Goal: Information Seeking & Learning: Learn about a topic

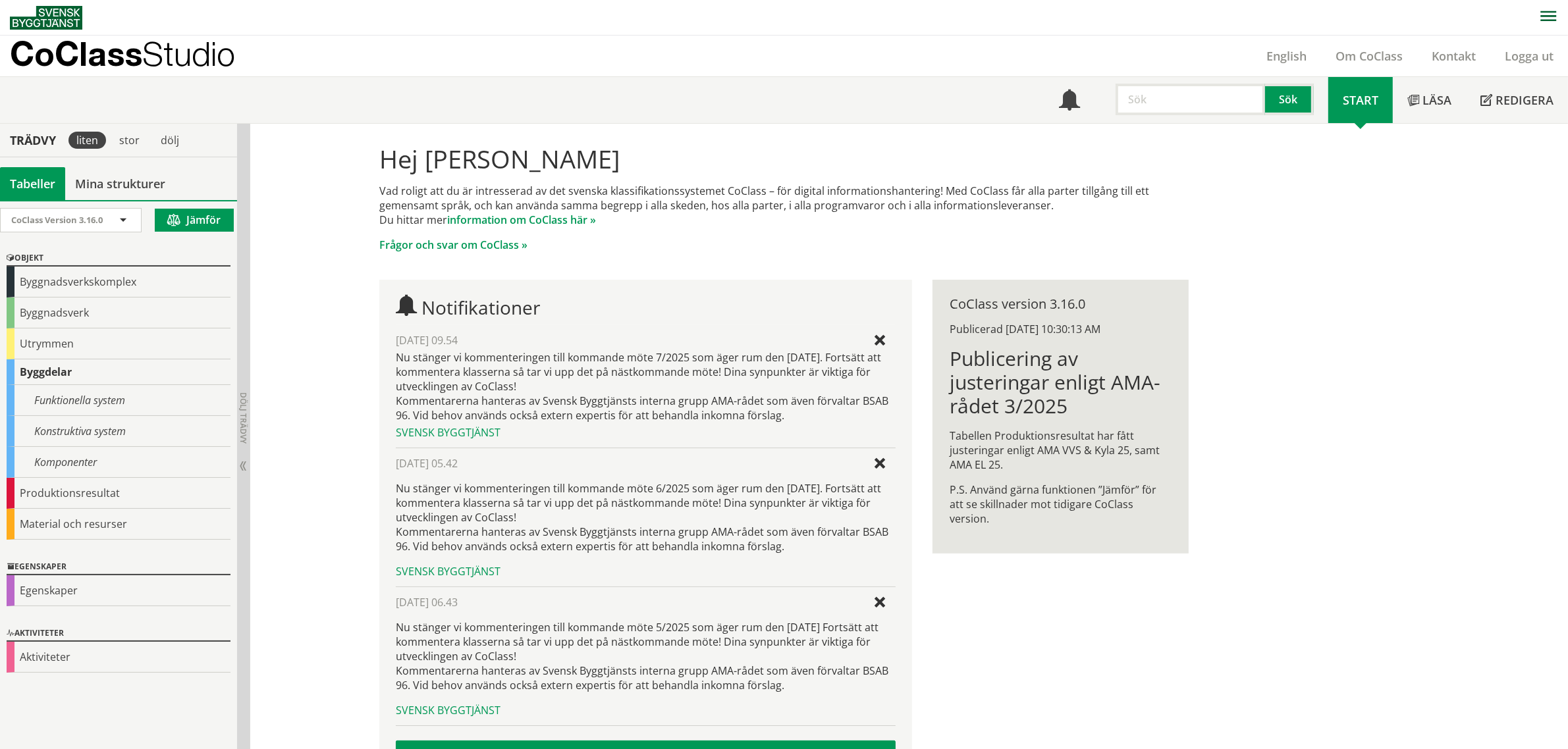
click at [1157, 99] on input "text" at bounding box center [1190, 100] width 150 height 32
type input "BD väggsomme"
click at [1162, 102] on input "BD väggsomme" at bounding box center [1190, 100] width 150 height 32
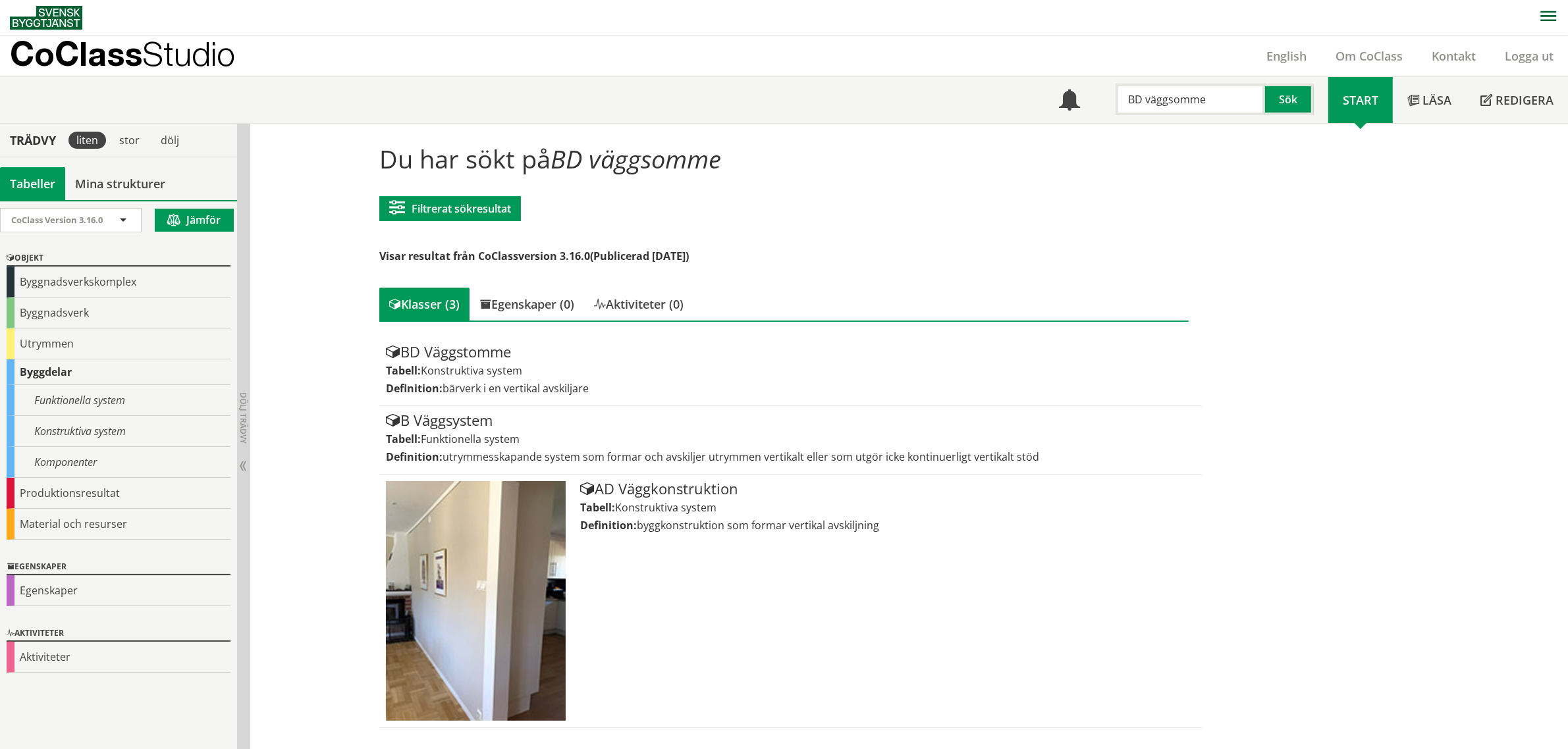
click at [1169, 100] on input "BD väggsomme" at bounding box center [1190, 100] width 150 height 32
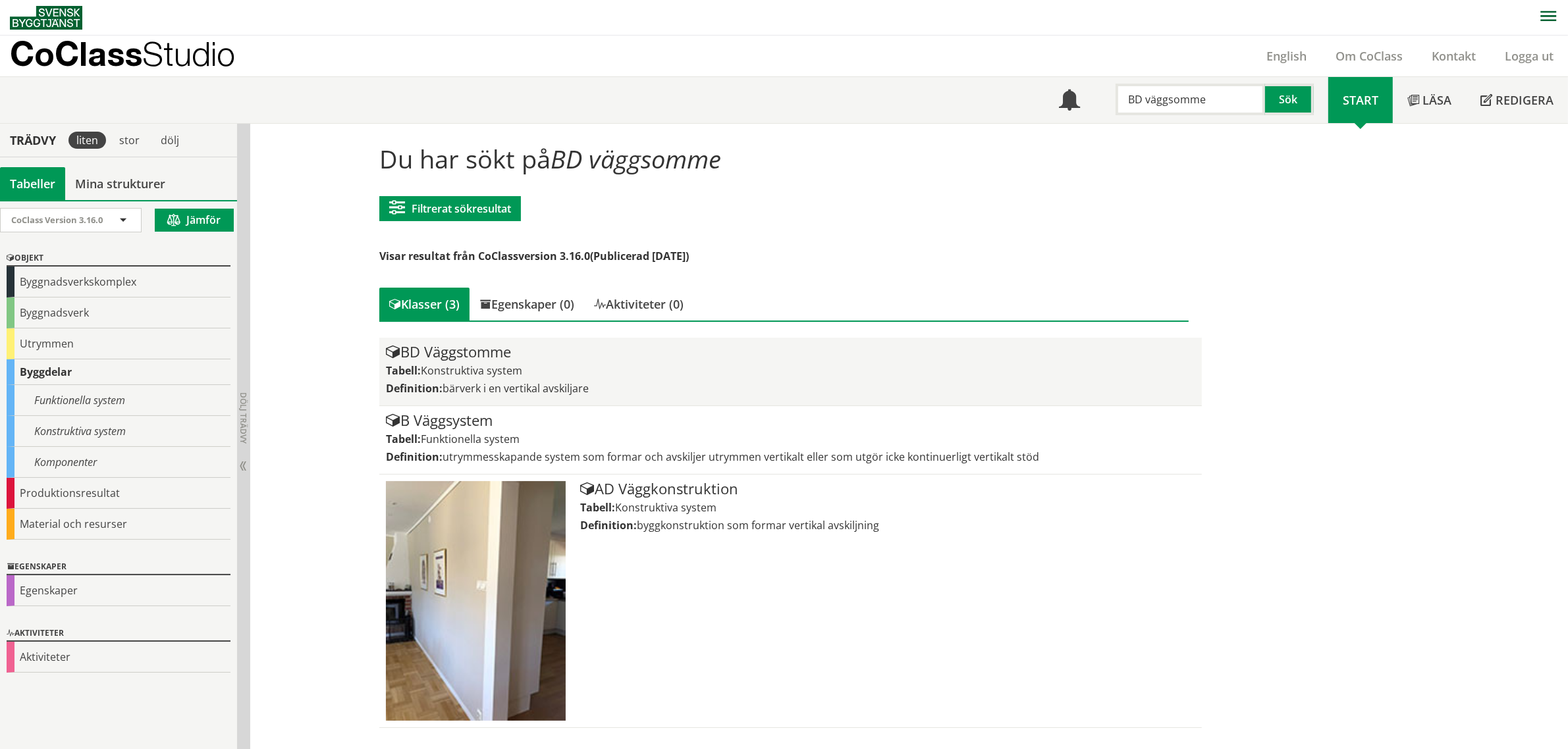
click at [428, 347] on div "BD Väggstomme" at bounding box center [790, 353] width 809 height 16
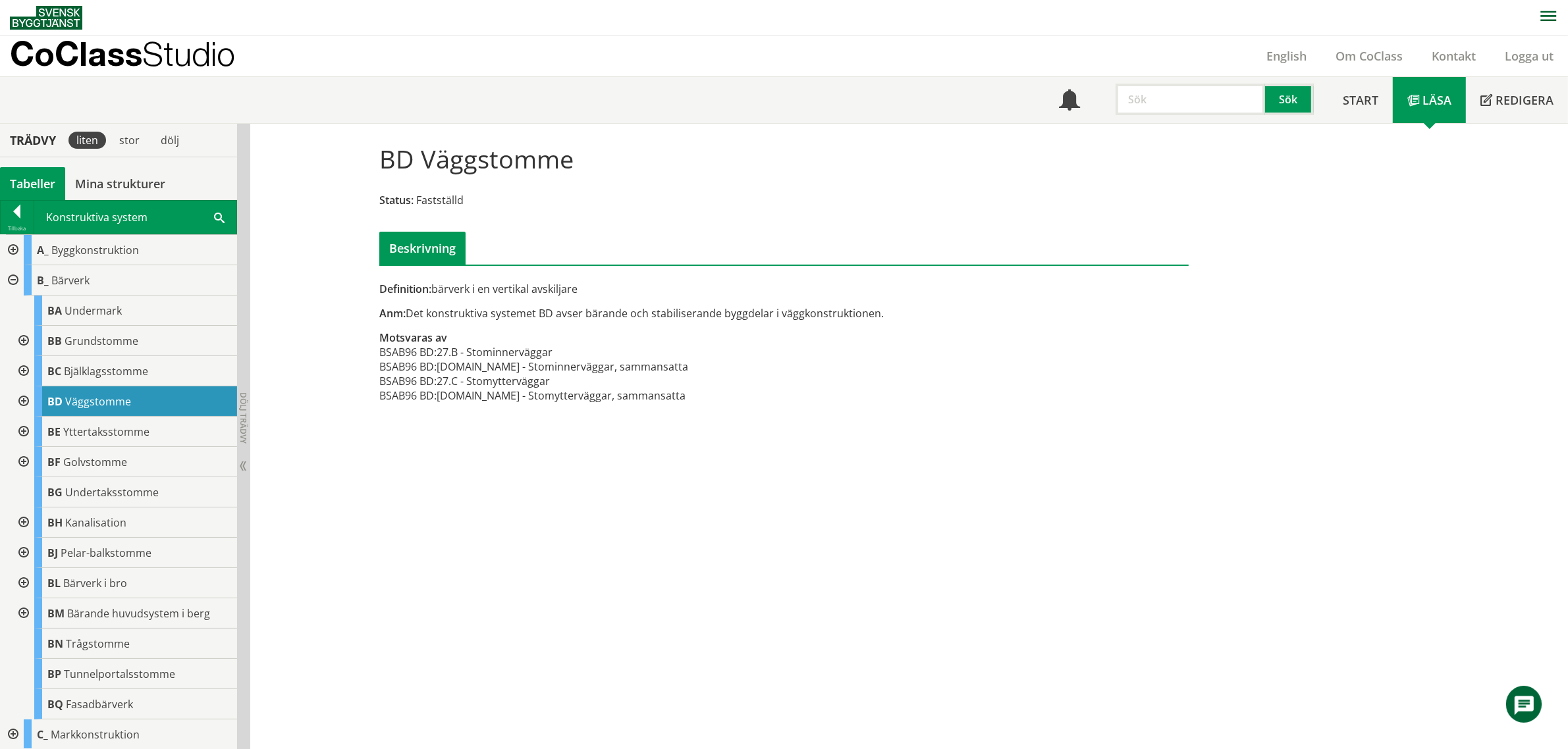
drag, startPoint x: 921, startPoint y: 313, endPoint x: 382, endPoint y: 313, distance: 539.0
click at [382, 313] on div "Definition: bärverk i en vertikal avskiljare Anm: Det konstruktiva systemet BD …" at bounding box center [784, 275] width 830 height 284
click at [55, 402] on span "BD" at bounding box center [55, 401] width 15 height 15
click at [21, 397] on div at bounding box center [23, 401] width 24 height 31
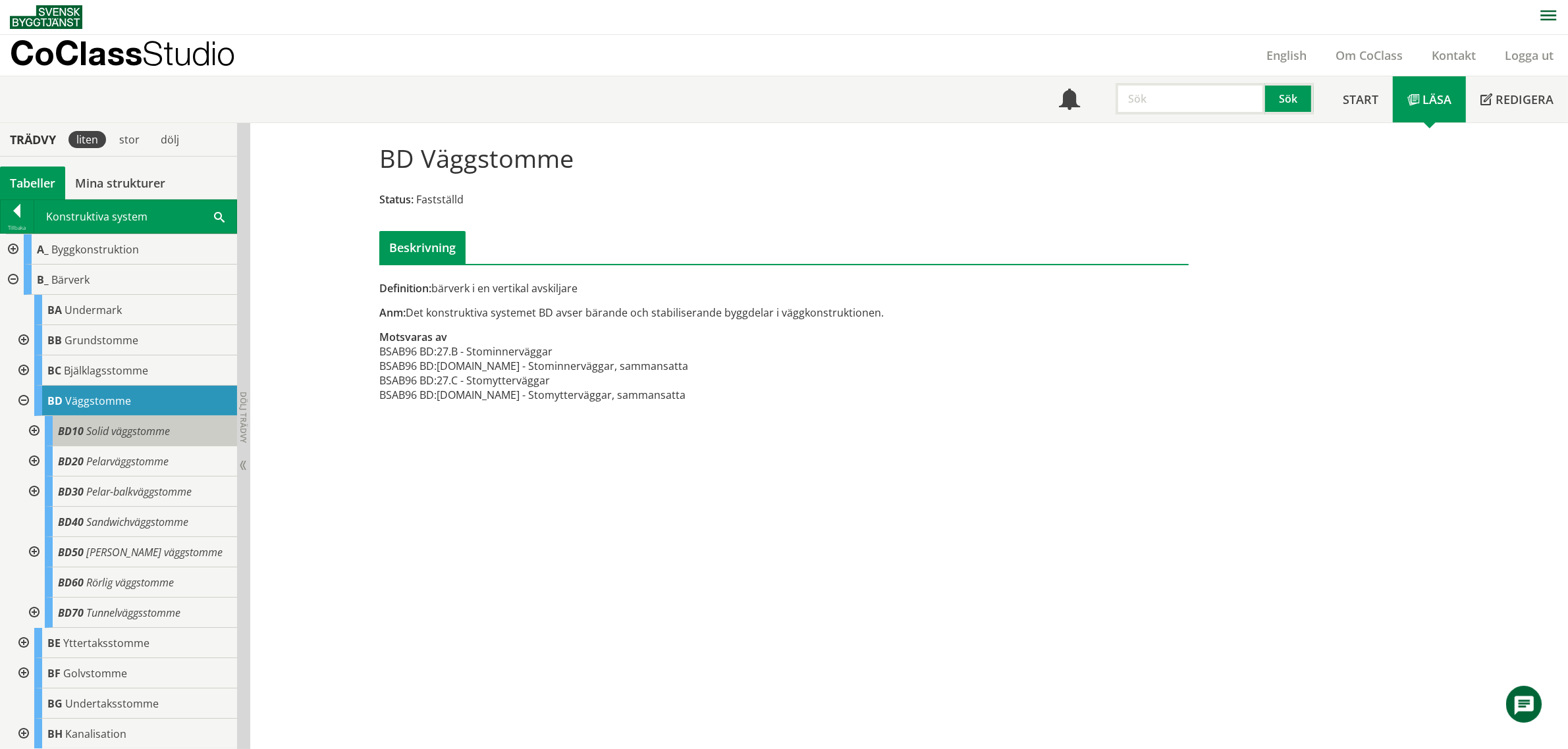
click at [122, 436] on span "Solid väggstomme" at bounding box center [128, 431] width 84 height 15
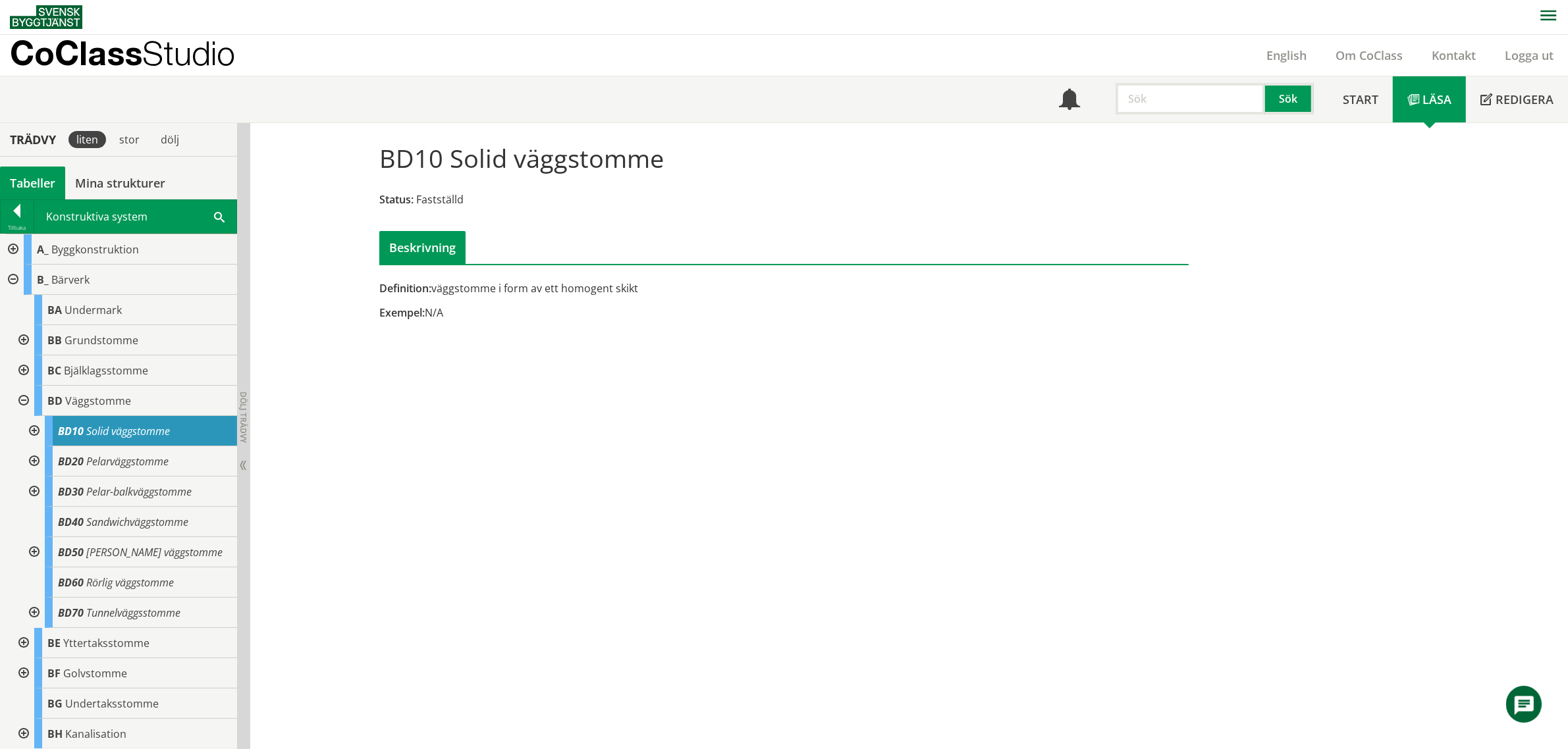
click at [36, 432] on div at bounding box center [33, 432] width 24 height 31
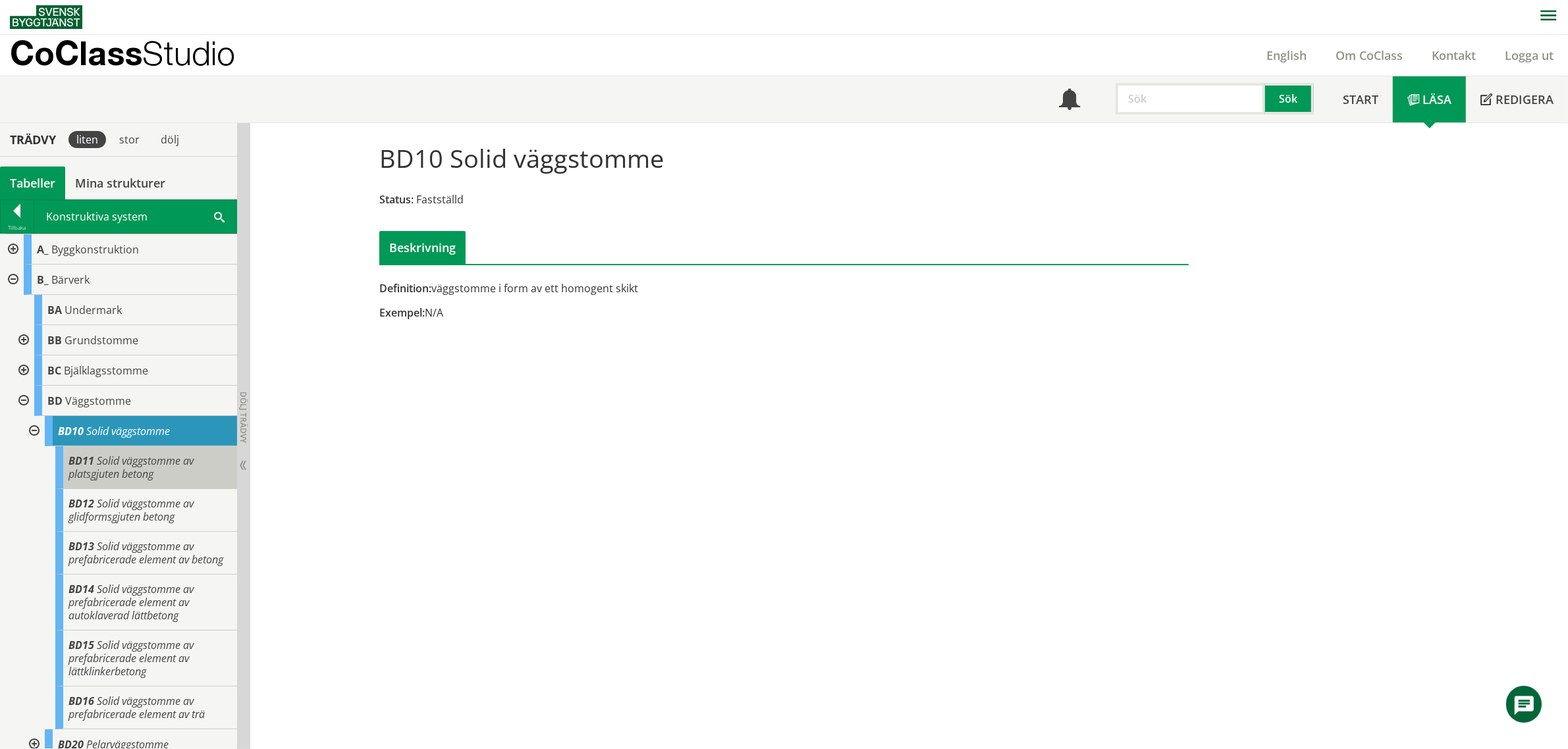
click at [144, 474] on span "Solid väggstomme av platsgjuten betong" at bounding box center [131, 468] width 125 height 28
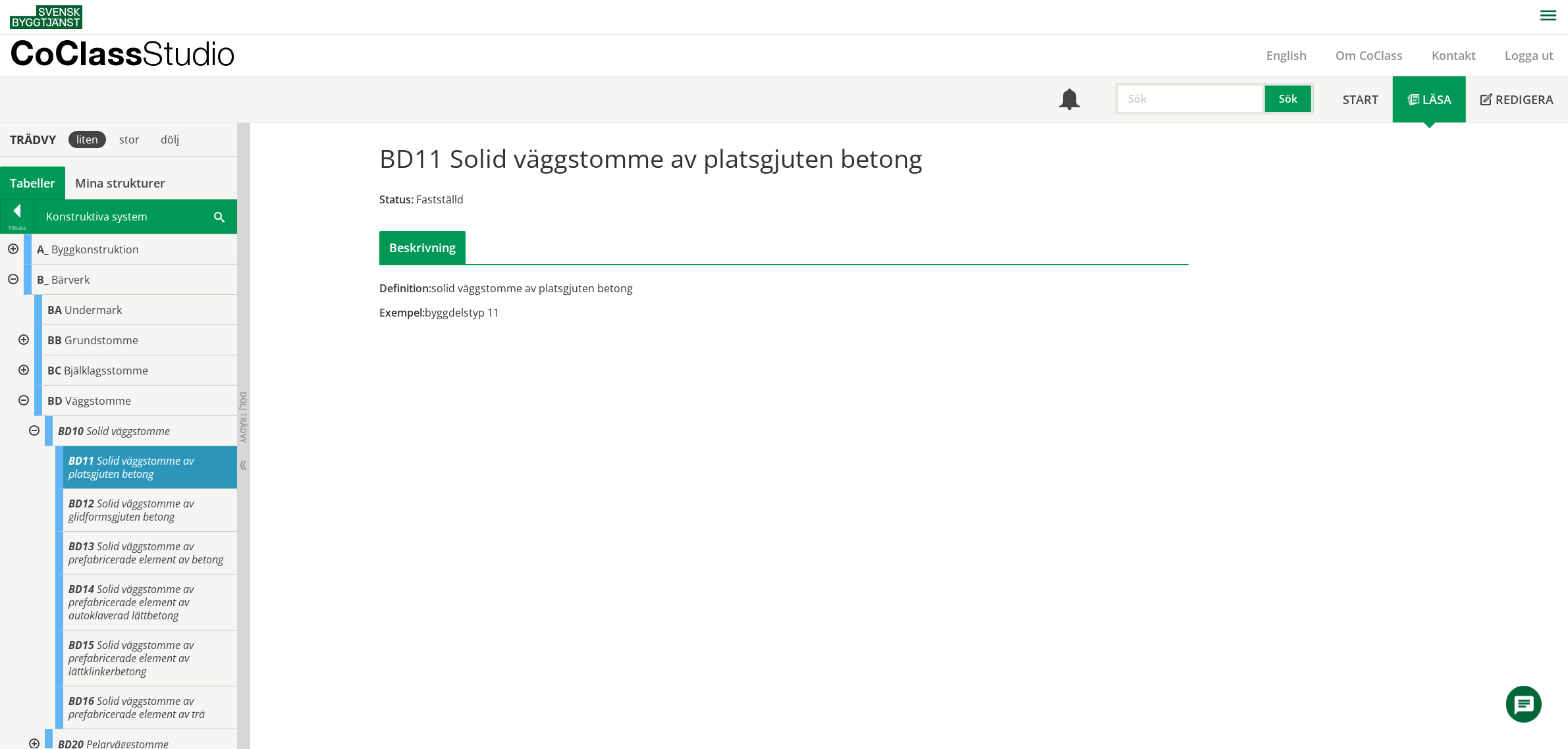
drag, startPoint x: 422, startPoint y: 313, endPoint x: 554, endPoint y: 311, distance: 132.0
click at [554, 311] on div "Exempel: byggdelstyp 11" at bounding box center [645, 313] width 533 height 15
click at [1174, 84] on input "text" at bounding box center [1190, 99] width 150 height 32
type input "AD"
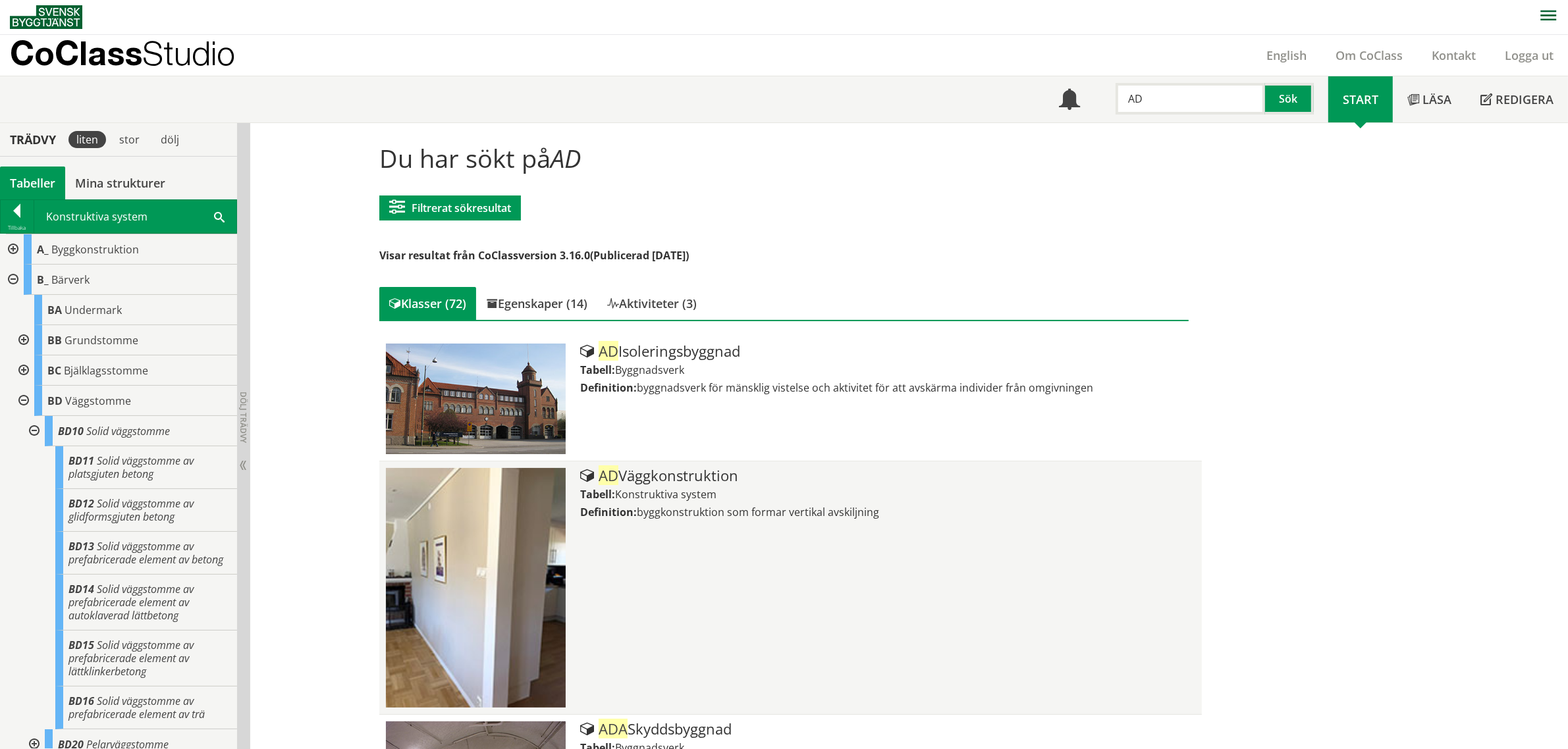
click at [661, 480] on div "AD Väggkonstruktion" at bounding box center [887, 476] width 615 height 16
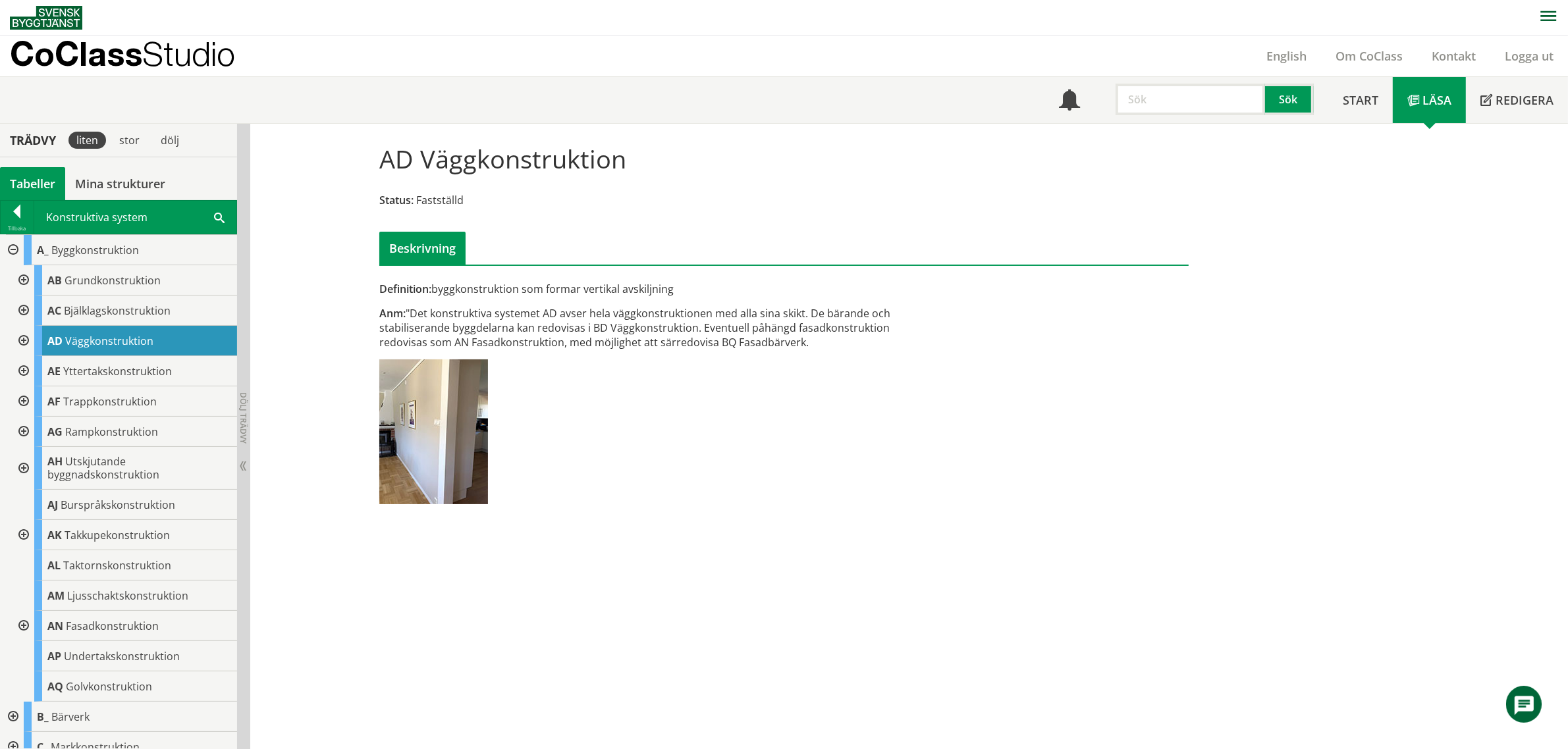
click at [21, 343] on div at bounding box center [23, 341] width 24 height 31
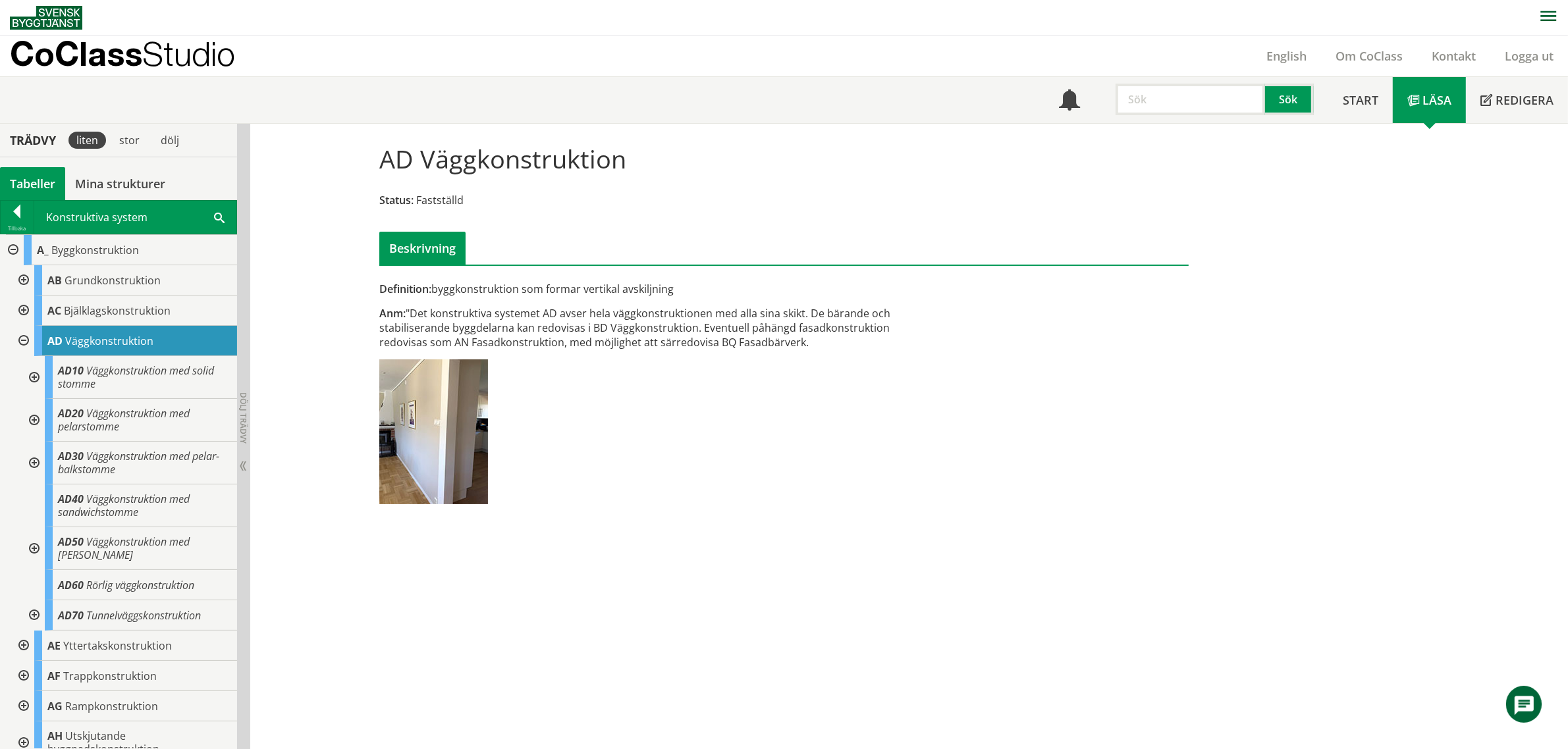
click at [33, 377] on div at bounding box center [33, 377] width 24 height 43
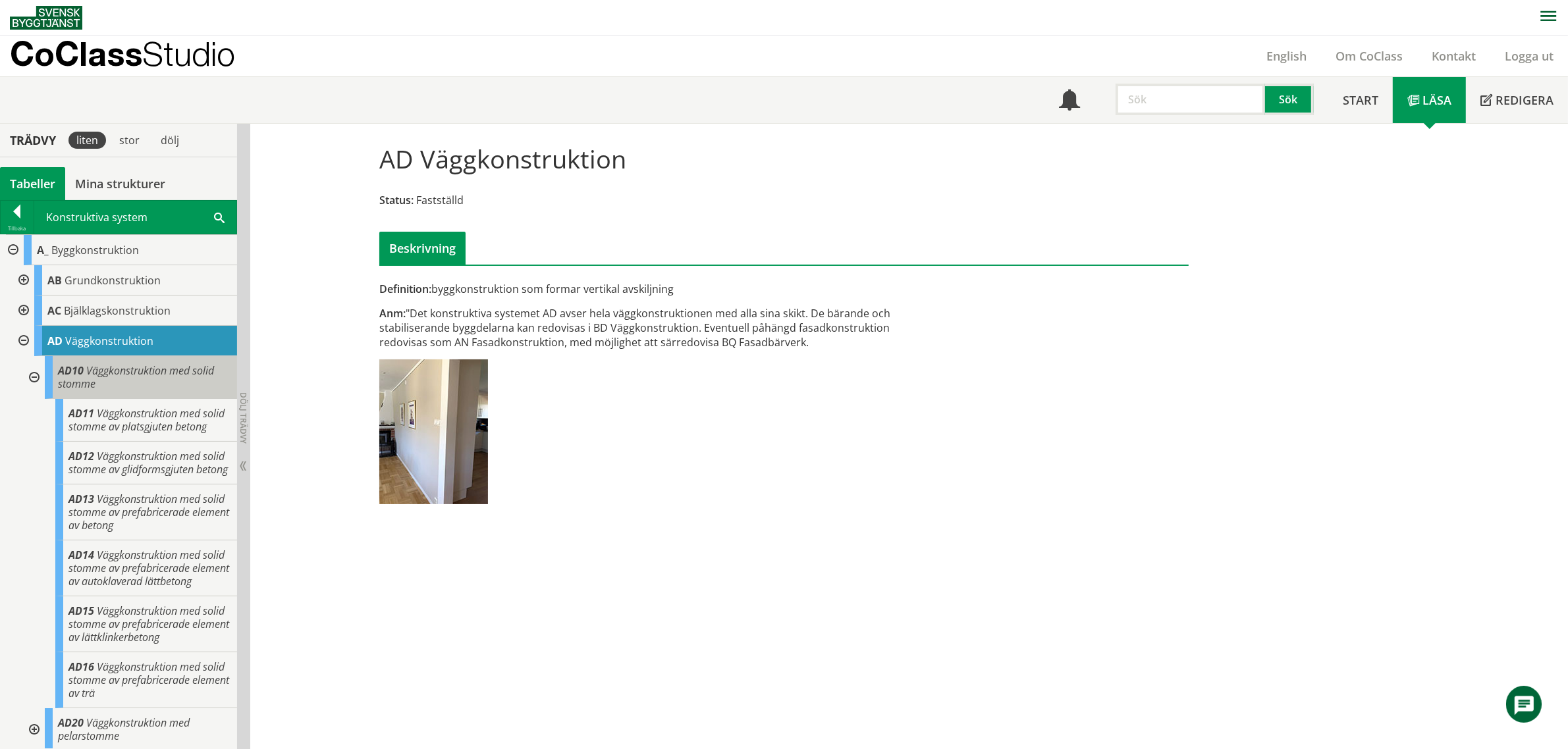
click at [125, 376] on span "Väggkonstruktion med solid stomme" at bounding box center [136, 377] width 156 height 28
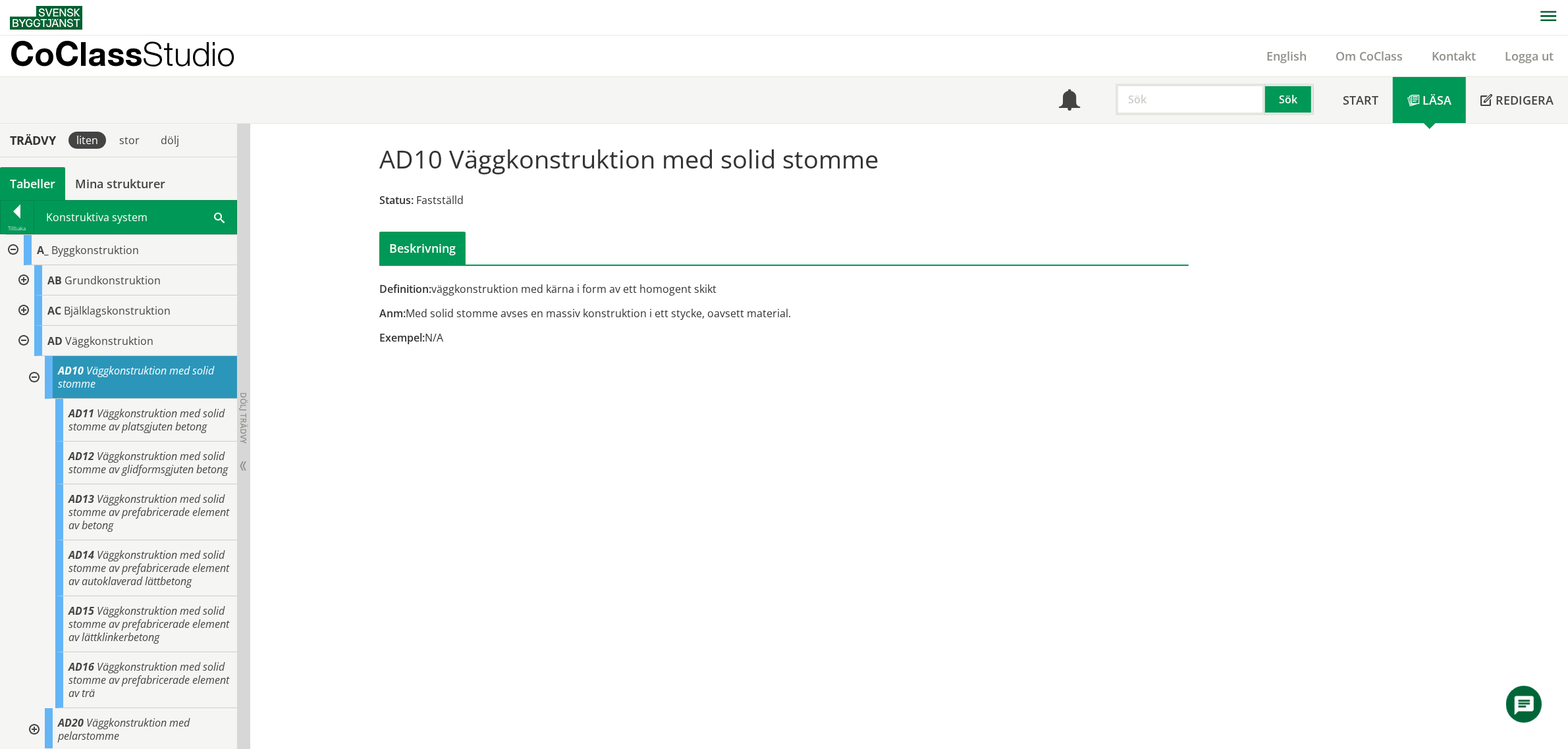
click at [1189, 96] on input "text" at bounding box center [1190, 100] width 150 height 32
type input "AN"
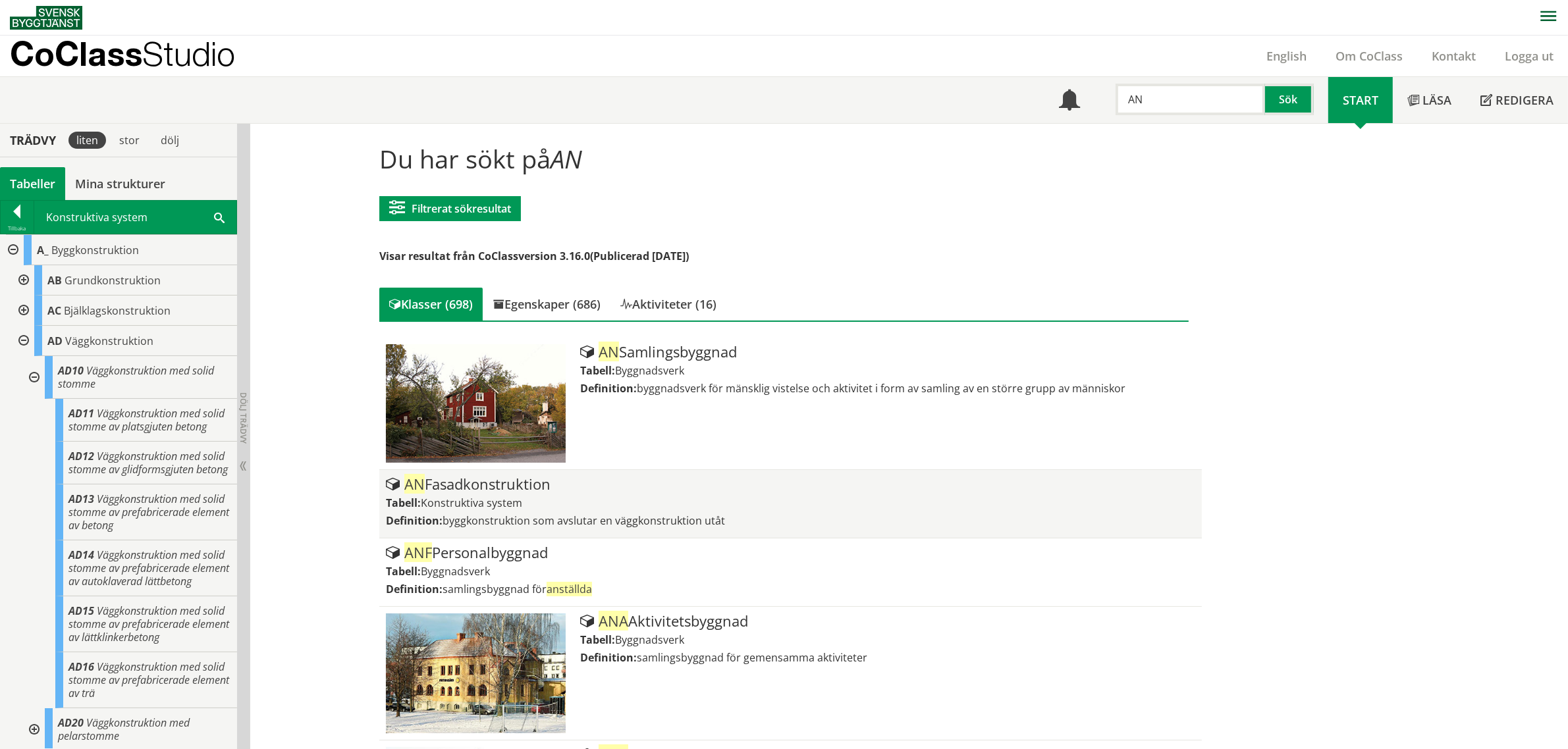
click at [443, 486] on div "AN Fasadkonstruktion" at bounding box center [790, 485] width 809 height 16
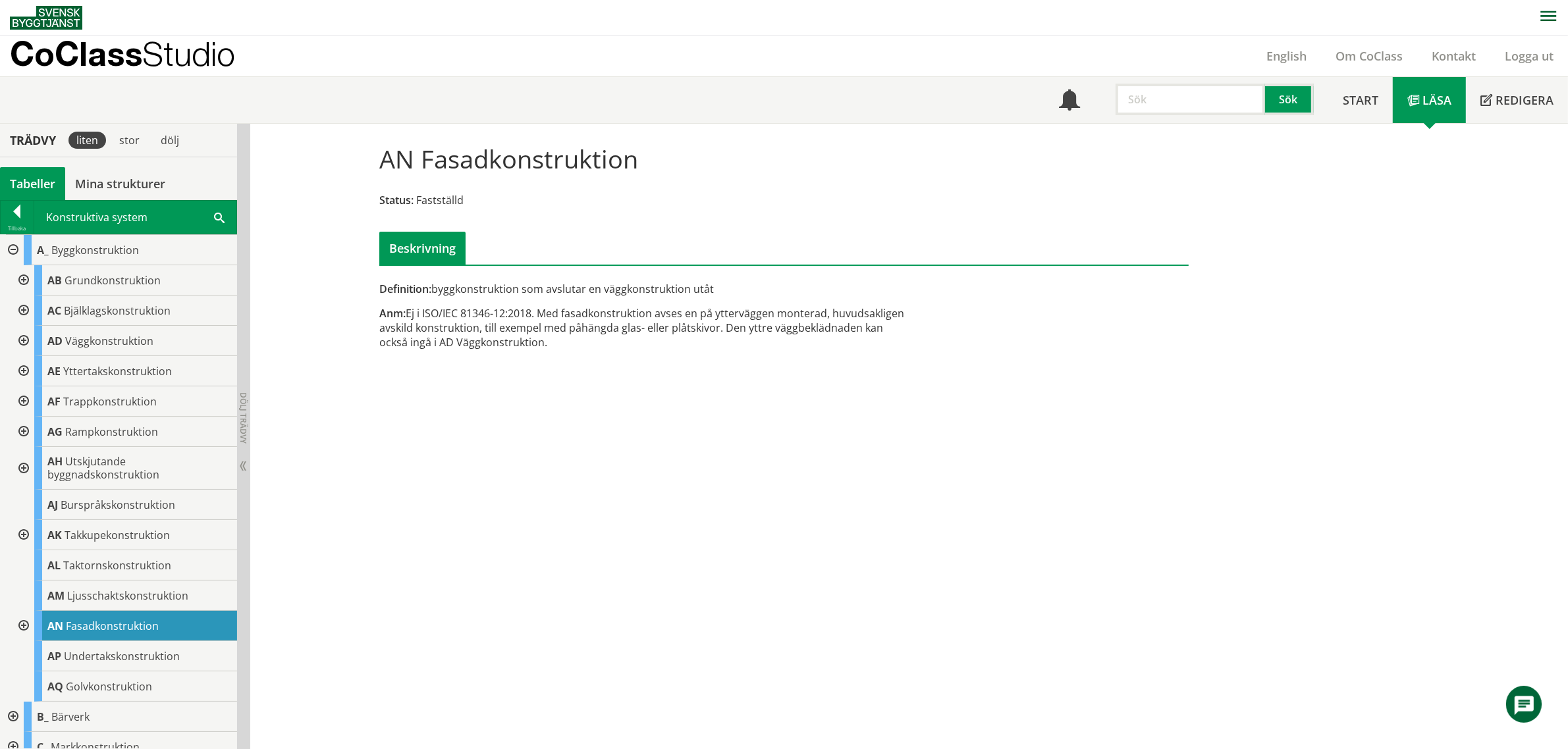
click at [22, 625] on div at bounding box center [23, 627] width 24 height 31
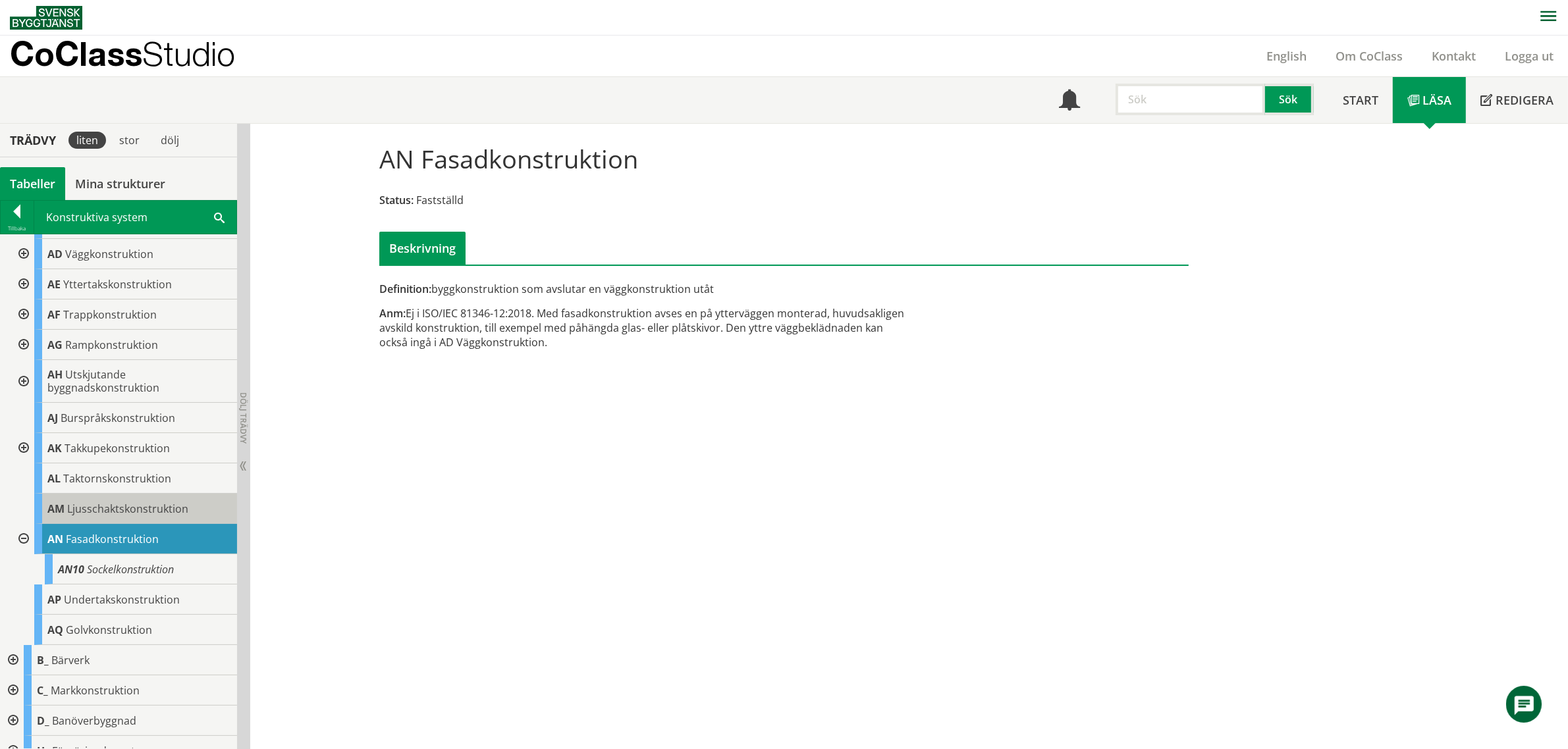
scroll to position [164, 0]
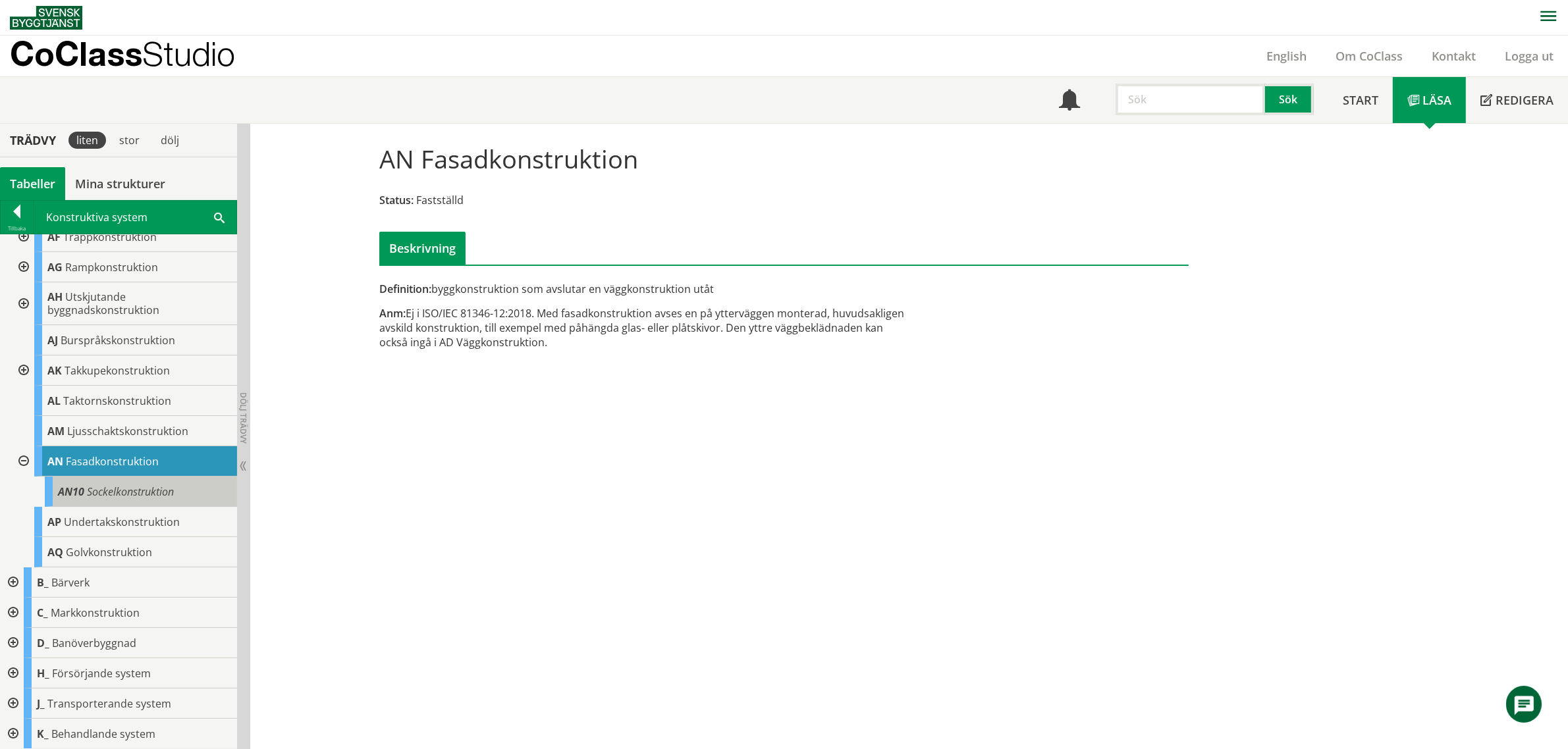
click at [136, 495] on span "Sockelkonstruktion" at bounding box center [130, 492] width 87 height 15
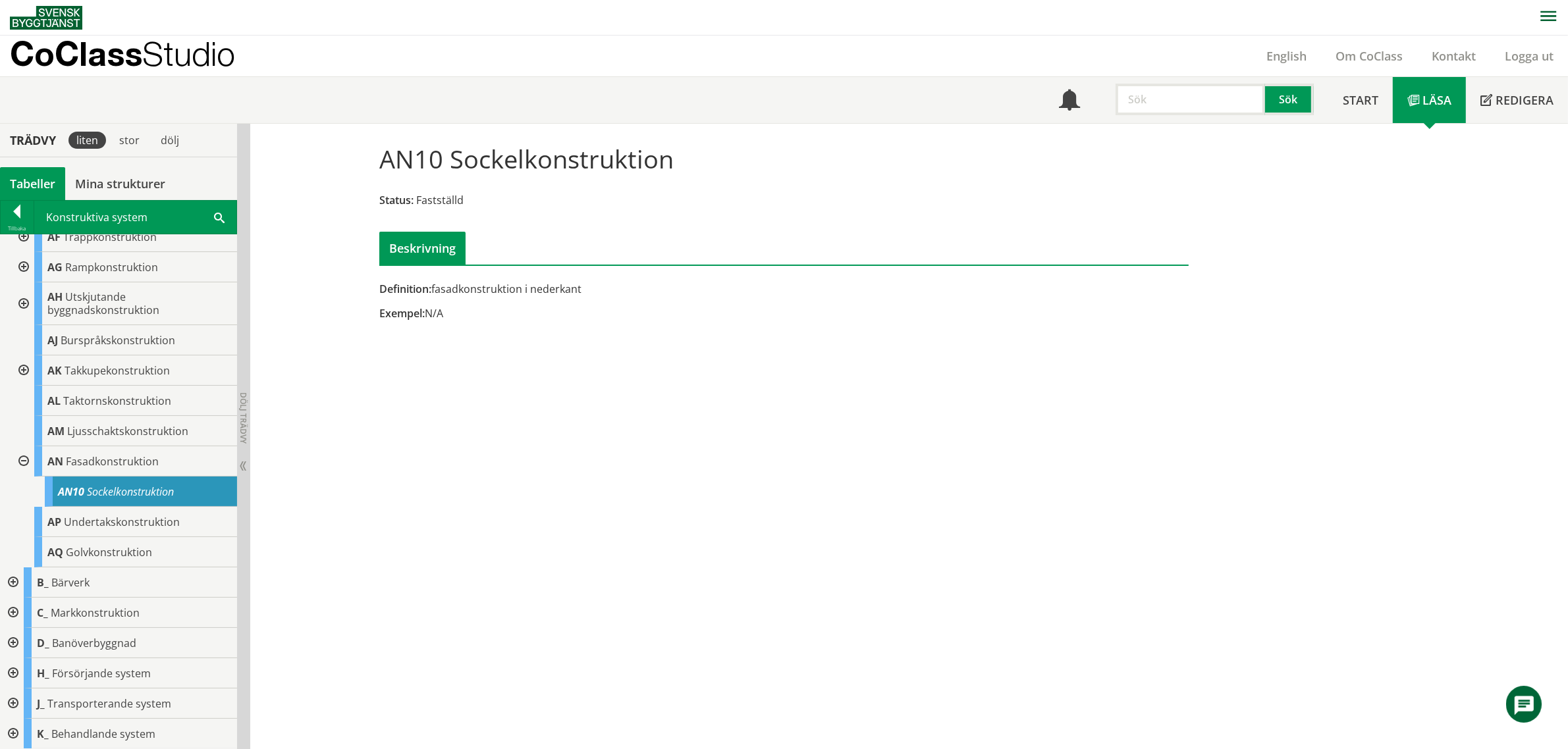
drag, startPoint x: 425, startPoint y: 291, endPoint x: 613, endPoint y: 287, distance: 188.0
click at [613, 287] on div "Definition: fasadkonstruktion i nederkant" at bounding box center [645, 289] width 533 height 15
click at [100, 494] on span "Sockelkonstruktion" at bounding box center [130, 492] width 87 height 15
click at [1164, 97] on input "text" at bounding box center [1190, 100] width 150 height 32
paste input "RD32 Tillträdesanordningar"
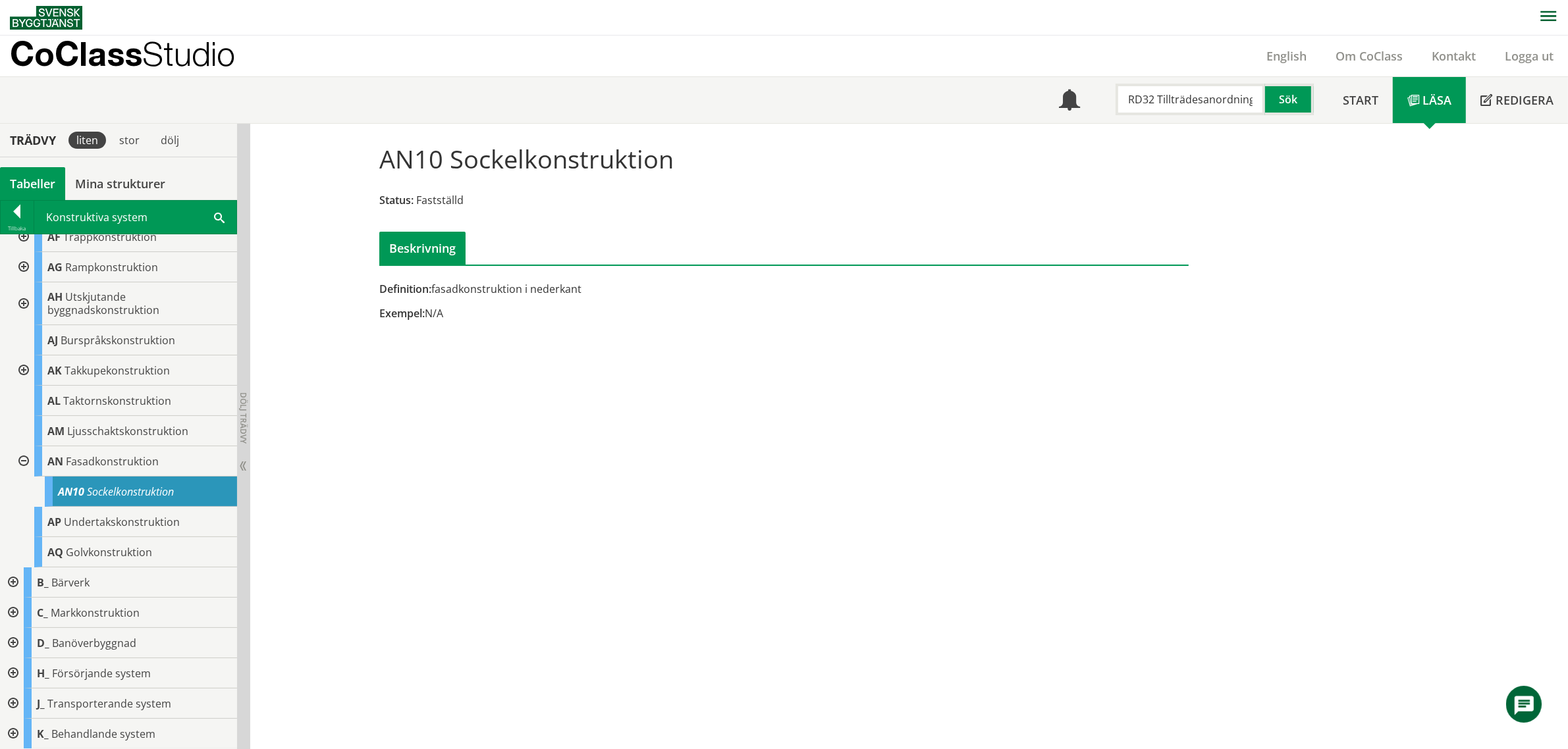
scroll to position [0, 3]
type input "RD32 Tillträdesanordningar"
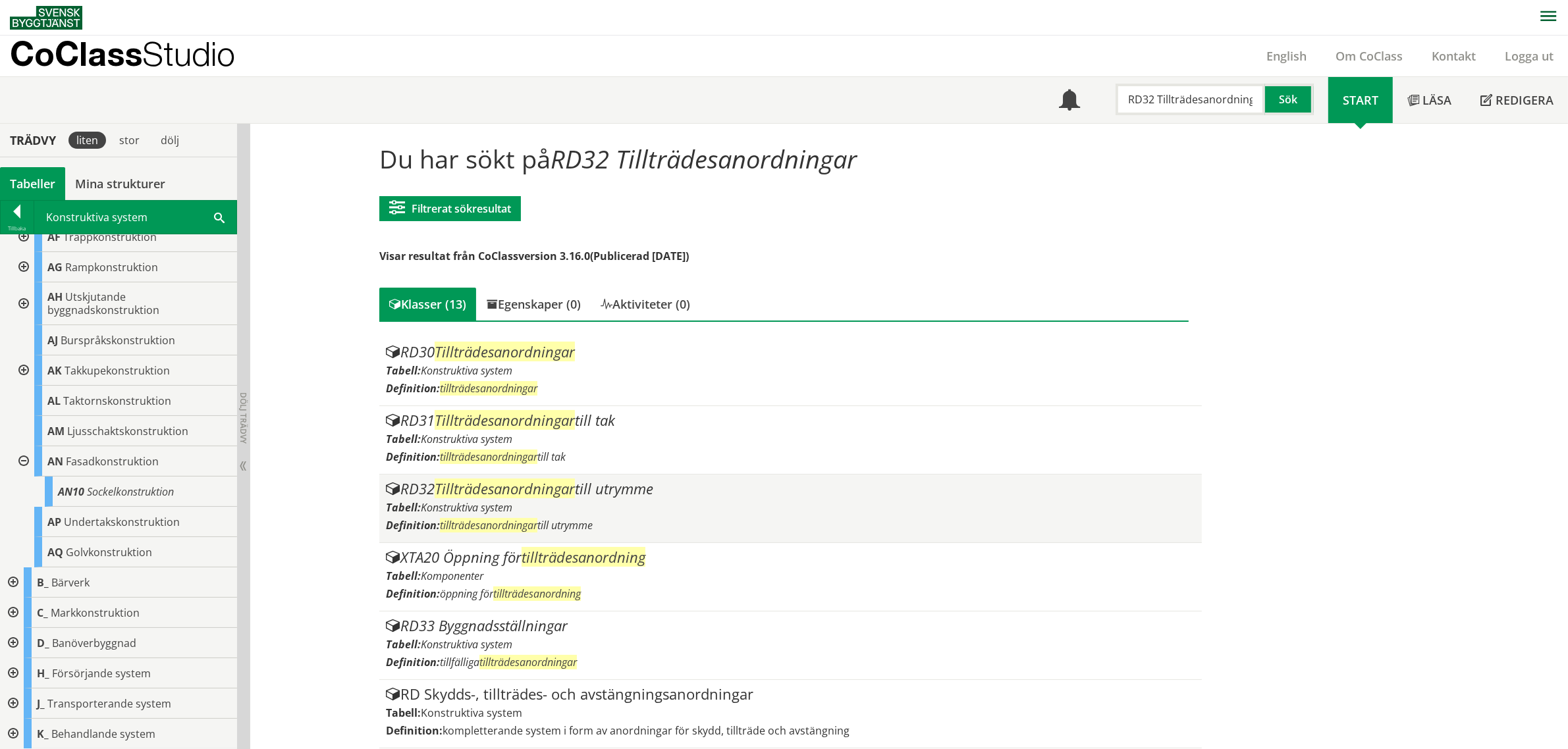
click at [539, 488] on span "Tillträdesanordningar" at bounding box center [504, 489] width 140 height 20
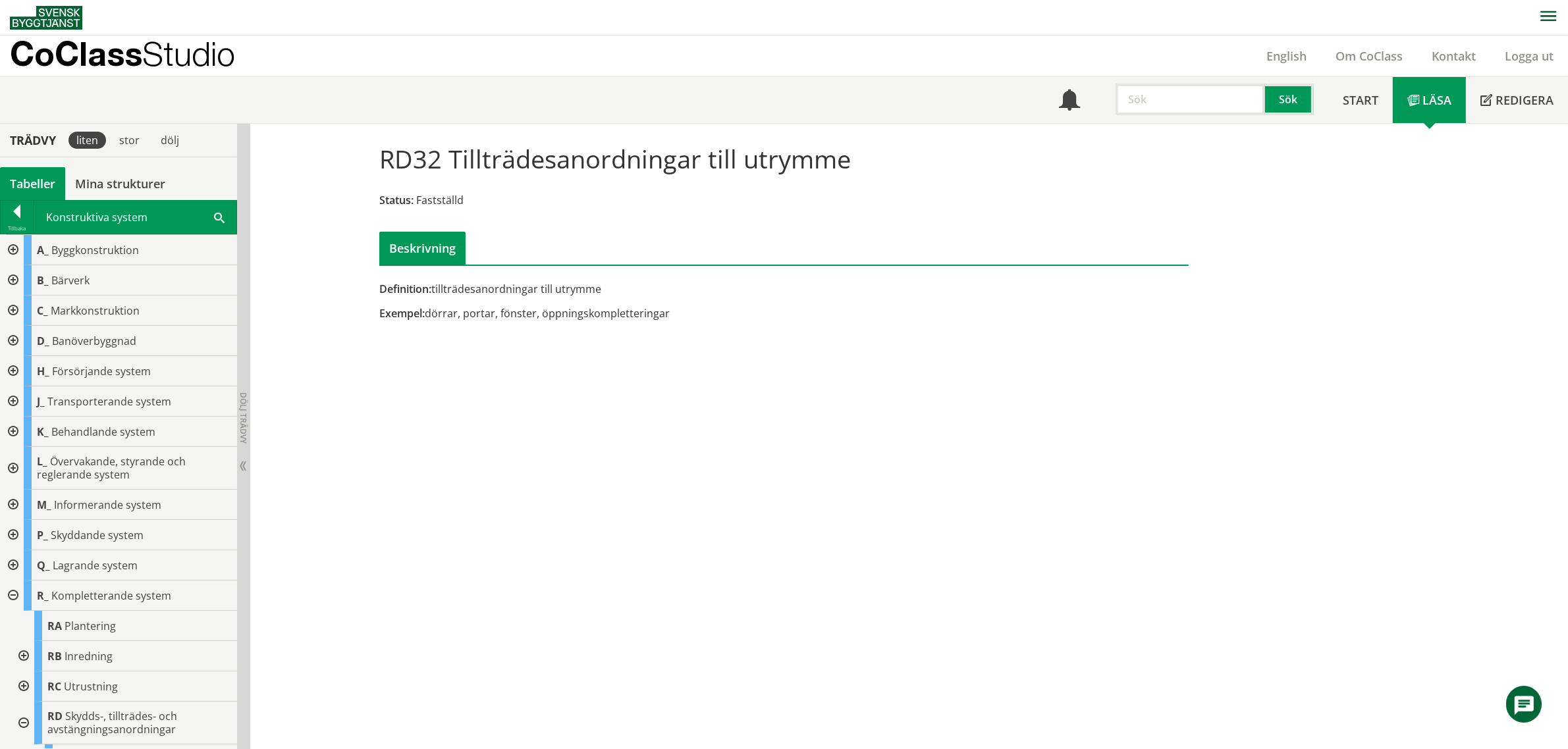
drag, startPoint x: 423, startPoint y: 313, endPoint x: 619, endPoint y: 314, distance: 196.0
click at [619, 314] on div "Exempel: dörrar, portar, fönster, öppningskompletteringar" at bounding box center [645, 313] width 533 height 15
click at [1158, 106] on input "text" at bounding box center [1190, 100] width 150 height 32
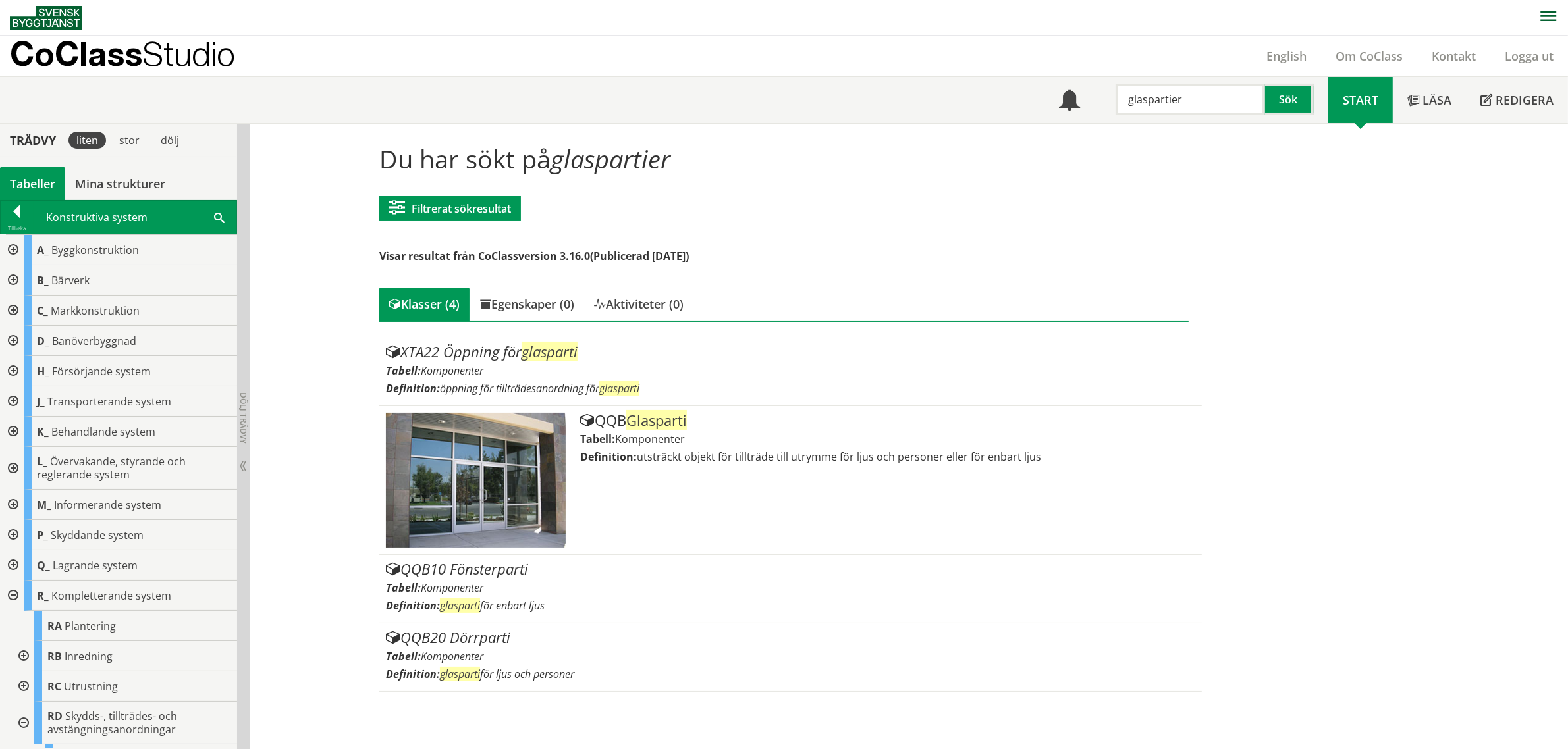
drag, startPoint x: 1187, startPoint y: 98, endPoint x: 989, endPoint y: 90, distance: 198.2
click at [989, 90] on div "Meny glaspartier Sök Start Läsa" at bounding box center [789, 100] width 1558 height 46
paste input "Innerdör"
type input "Innerdörr"
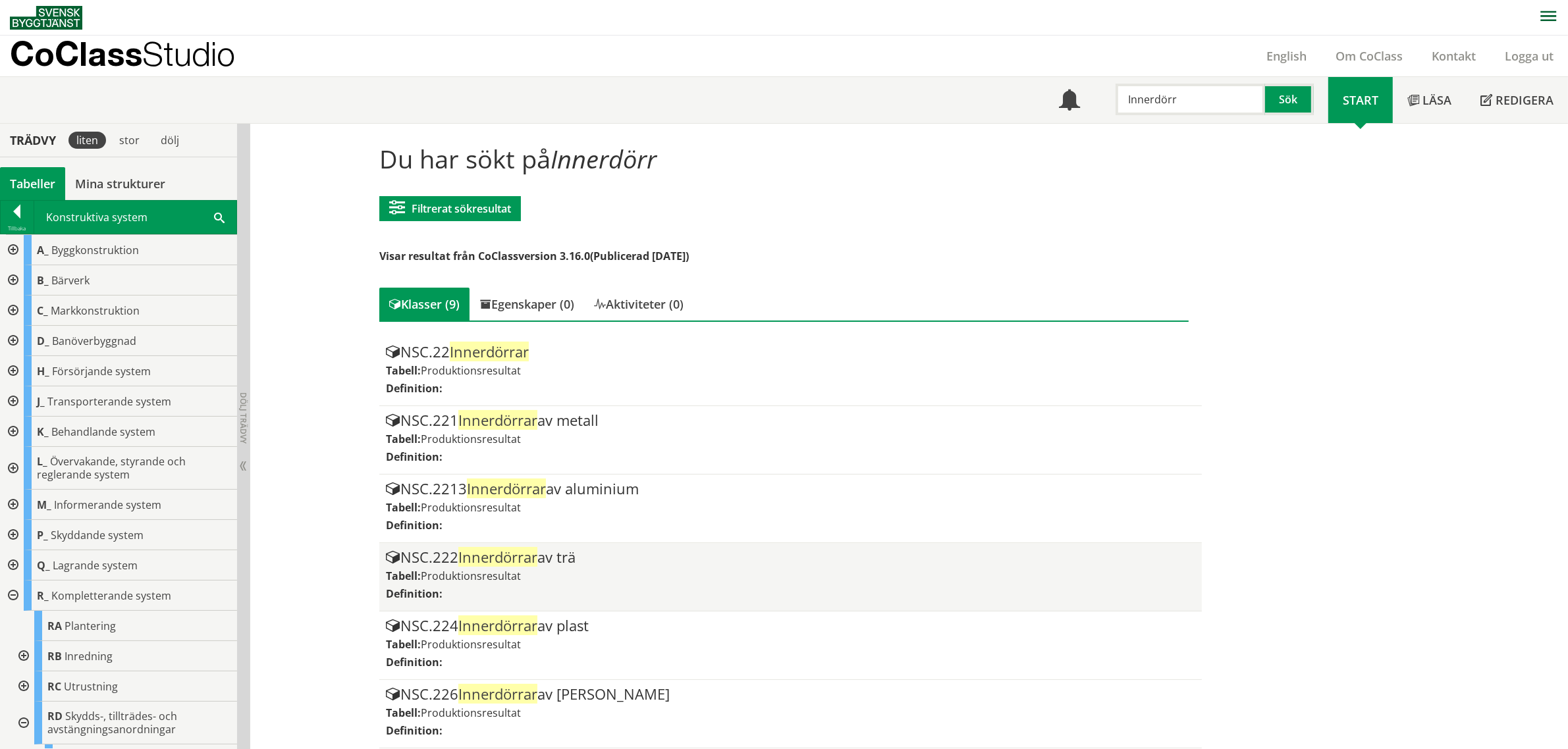
click at [510, 563] on span "Innerdörrar" at bounding box center [498, 557] width 79 height 20
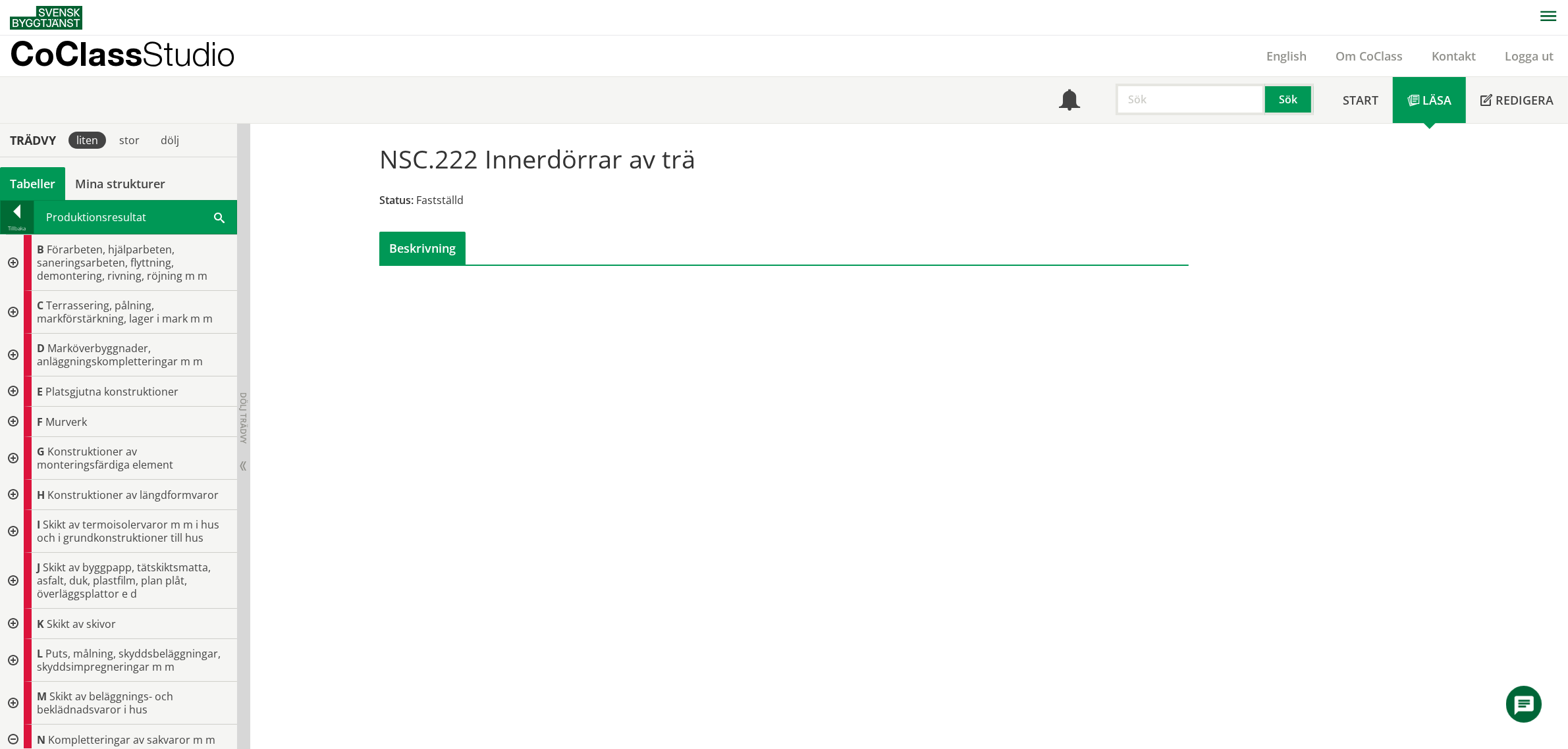
click at [12, 214] on div at bounding box center [17, 214] width 33 height 19
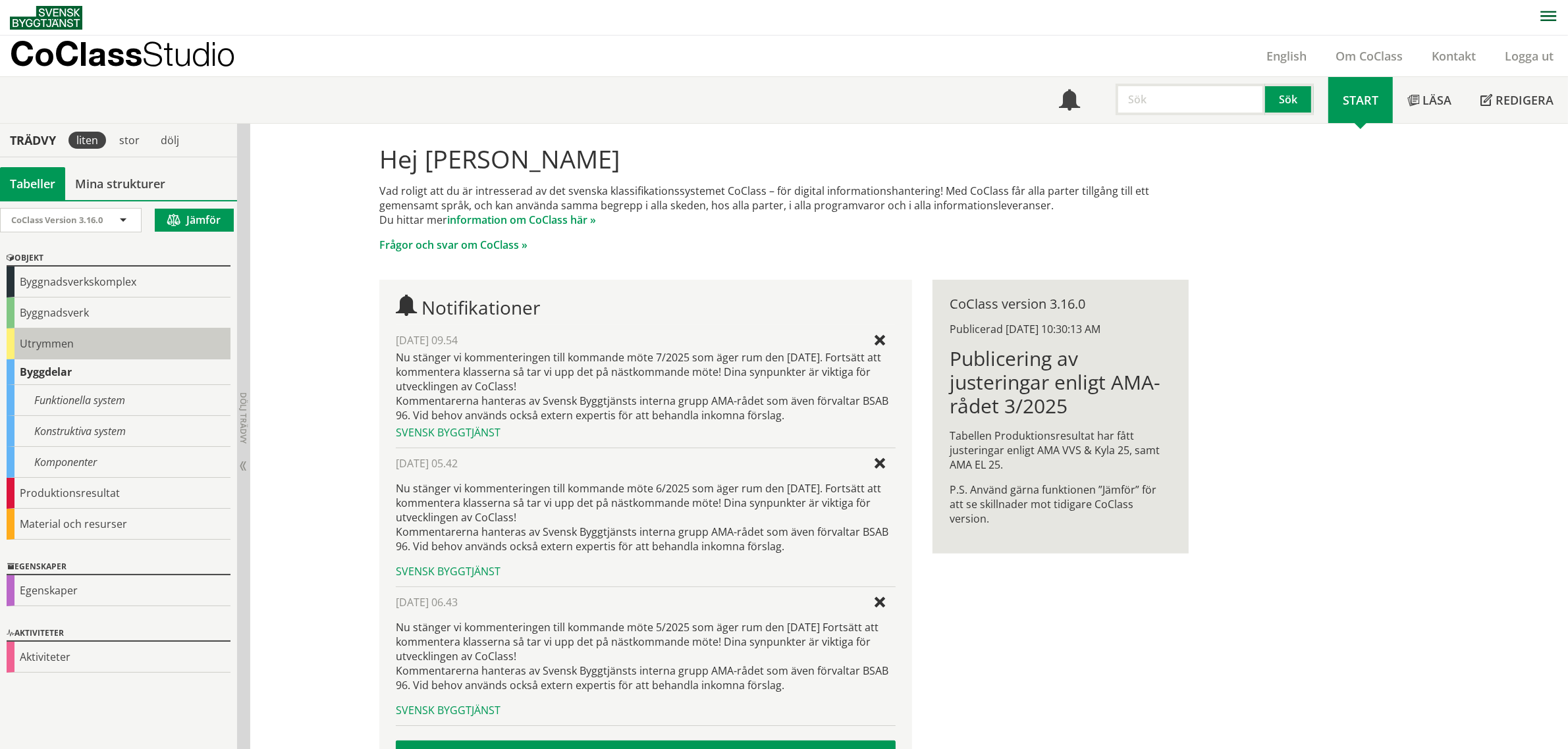
click at [73, 343] on div "Utrymmen" at bounding box center [118, 344] width 224 height 31
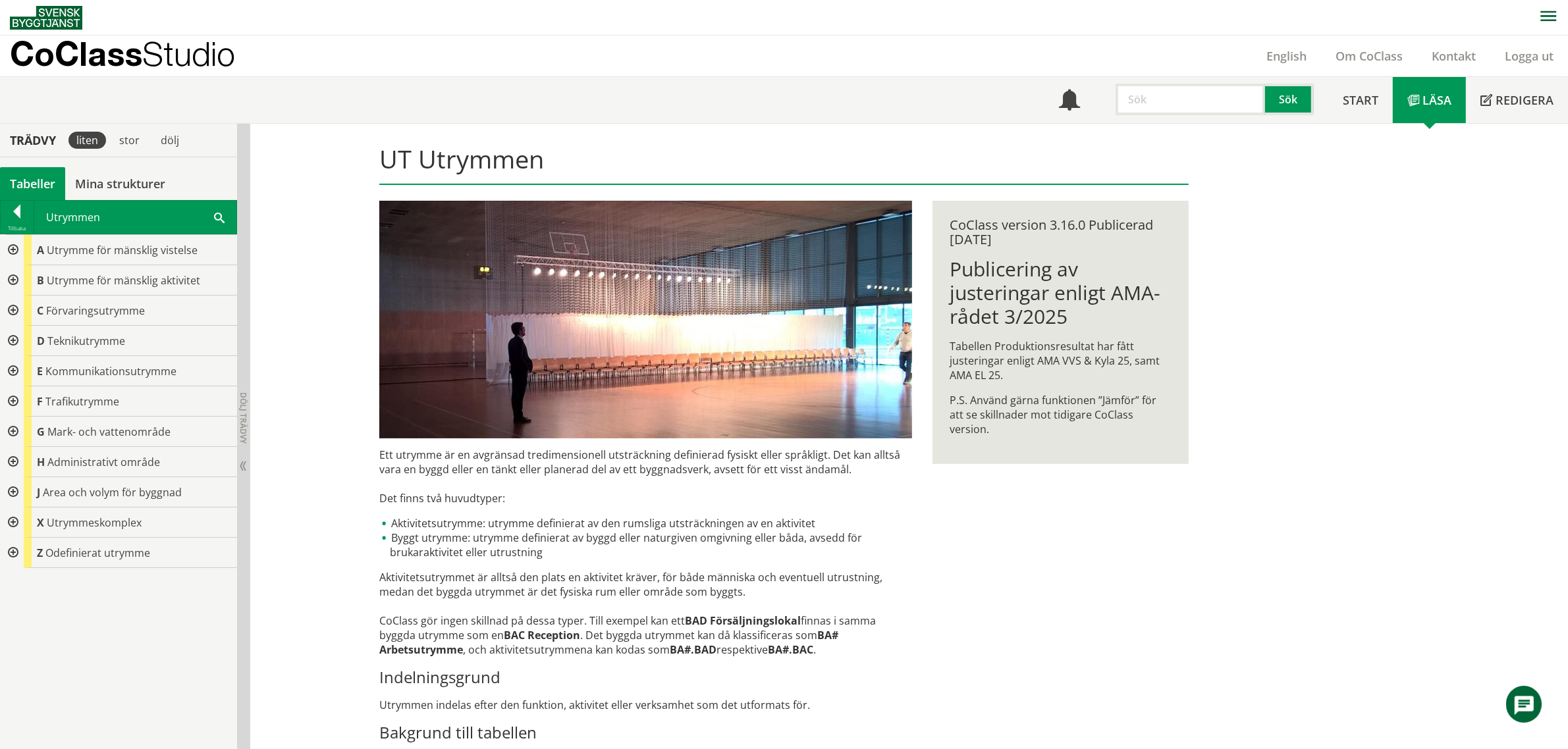
click at [1160, 112] on input "text" at bounding box center [1190, 100] width 150 height 32
type input "klimat"
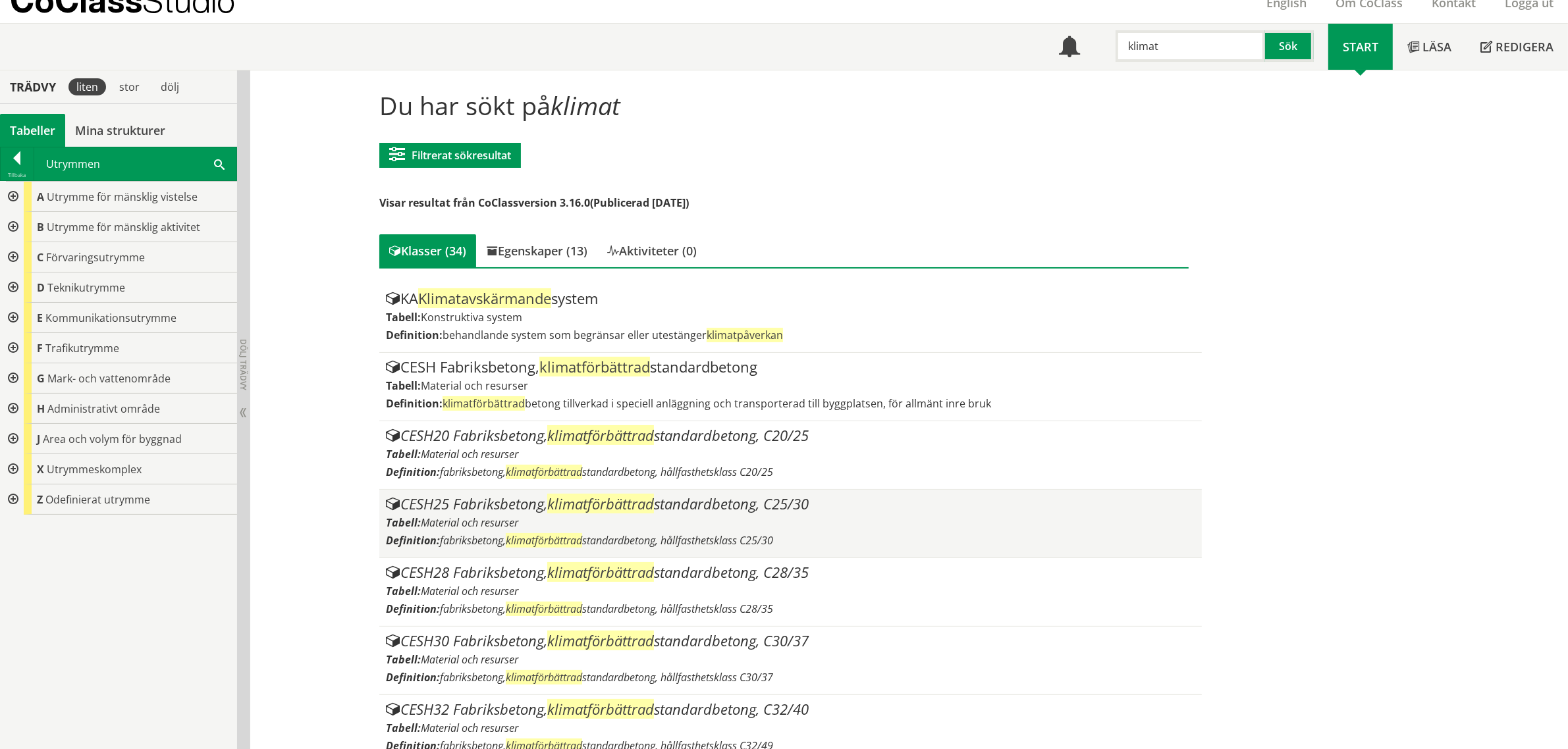
scroll to position [82, 0]
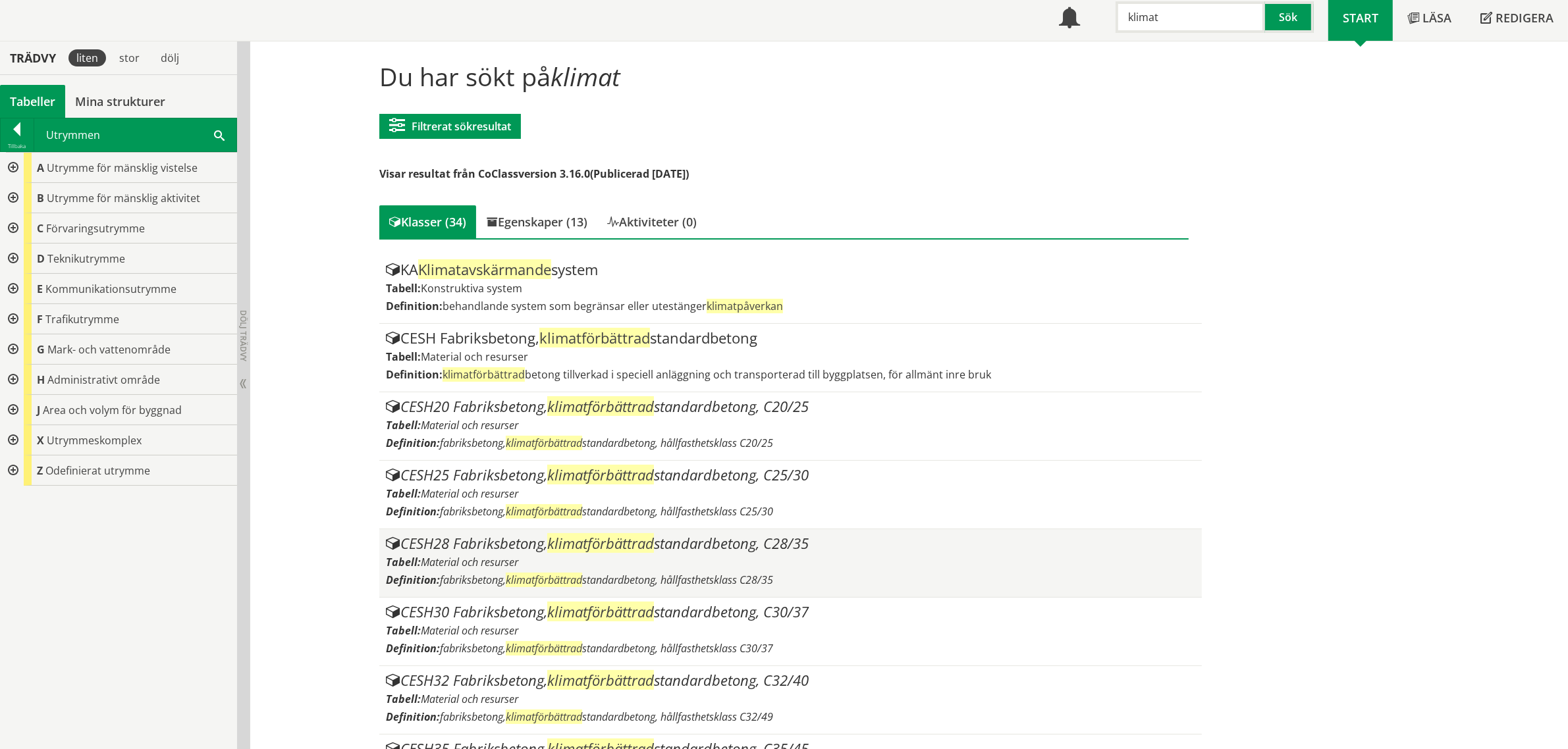
click at [621, 551] on span "klimatförbättrad" at bounding box center [601, 543] width 106 height 20
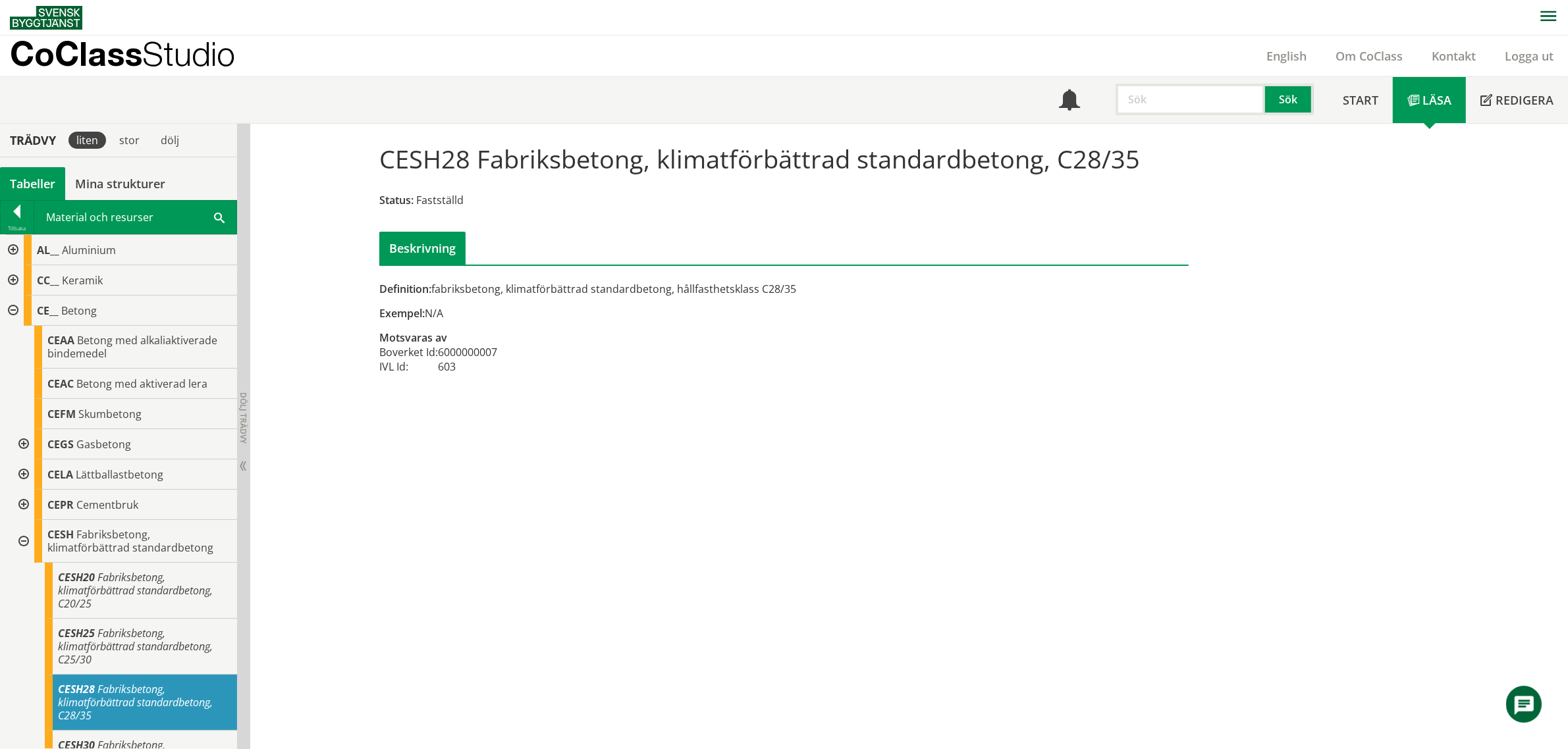
drag, startPoint x: 812, startPoint y: 289, endPoint x: 357, endPoint y: 285, distance: 455.0
click at [363, 285] on div "CESH28 Fabriksbetong, klimatförbättrad standardbetong, C28/35 Status: Fastställ…" at bounding box center [784, 259] width 843 height 271
click at [462, 351] on td "6000000007" at bounding box center [467, 353] width 59 height 15
click at [463, 350] on td "6000000007" at bounding box center [467, 353] width 59 height 15
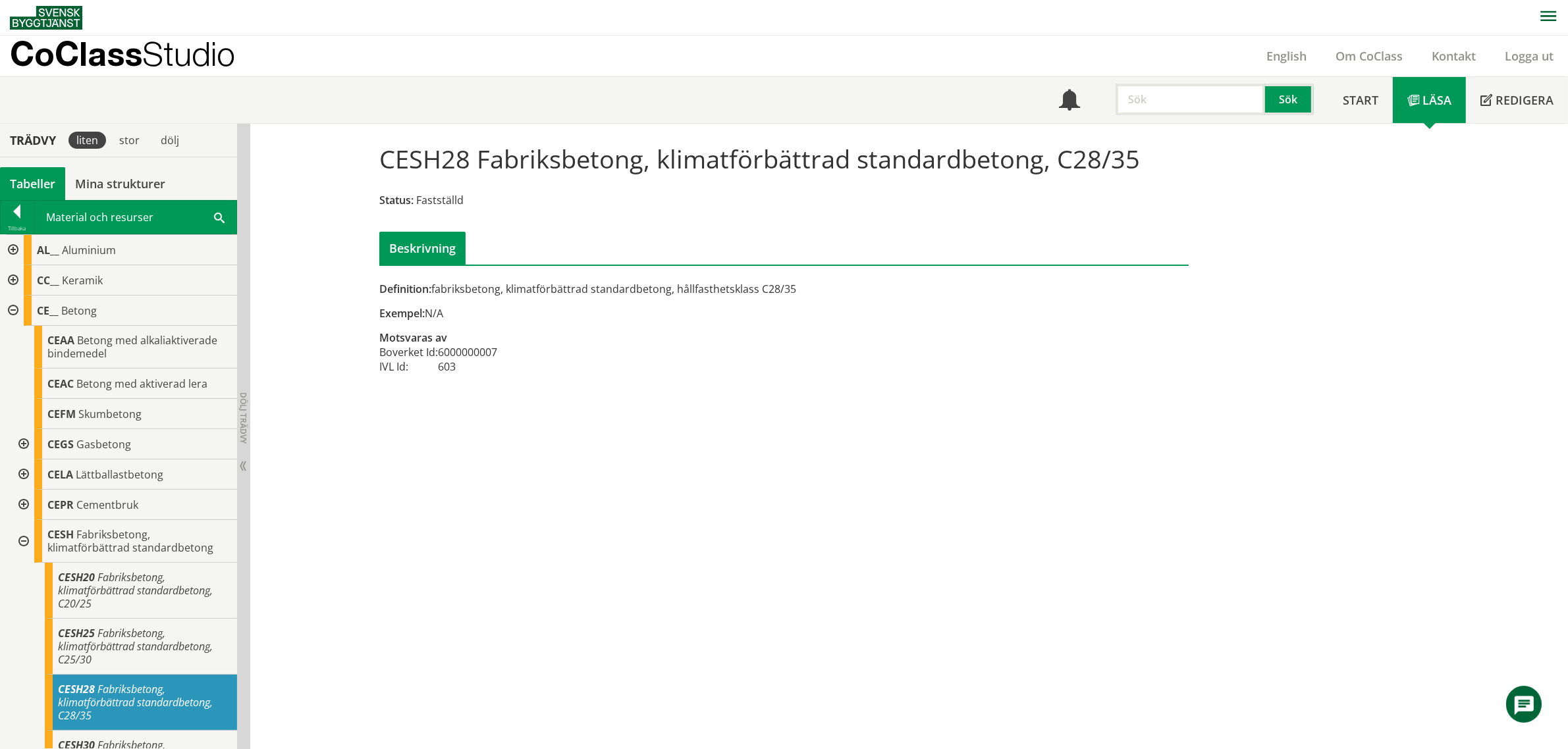
drag, startPoint x: 451, startPoint y: 353, endPoint x: 514, endPoint y: 345, distance: 63.5
click at [486, 351] on td "6000000007" at bounding box center [467, 353] width 59 height 15
click at [1133, 103] on input "text" at bounding box center [1190, 100] width 150 height 32
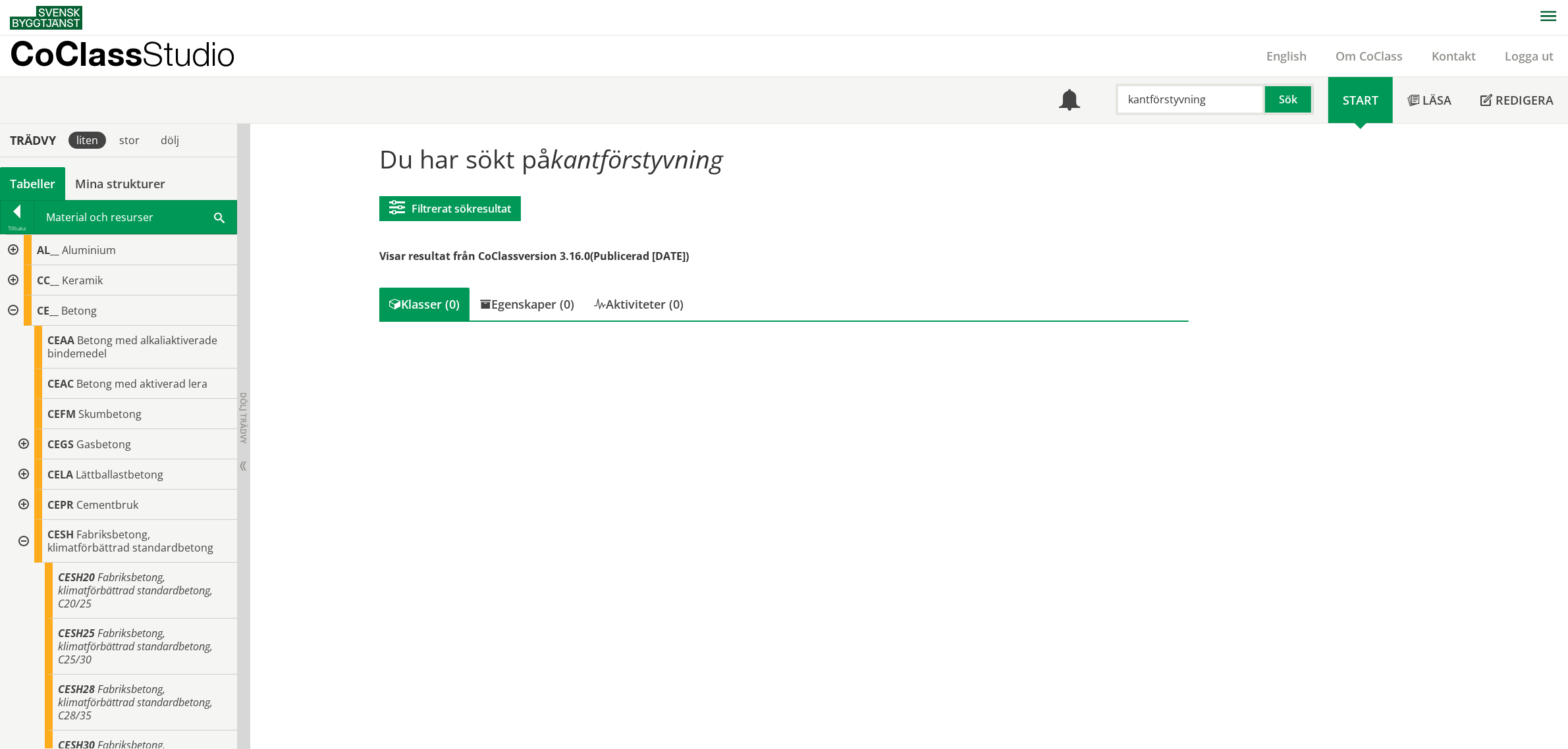
drag, startPoint x: 1147, startPoint y: 99, endPoint x: 1321, endPoint y: 102, distance: 174.0
click at [1320, 110] on div "kantförstyvning Sök" at bounding box center [1211, 96] width 234 height 38
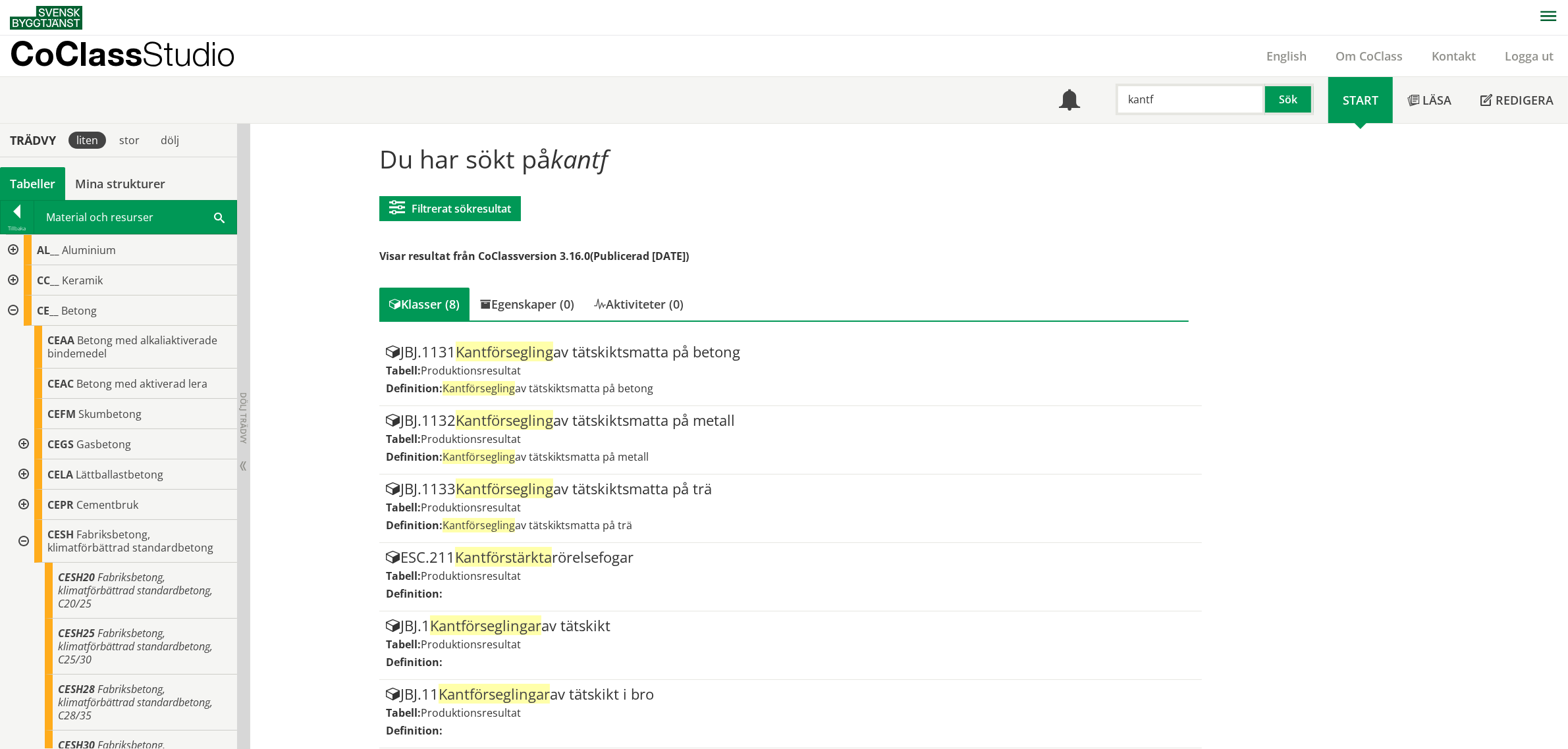
click at [1202, 92] on input "kantf" at bounding box center [1190, 100] width 150 height 32
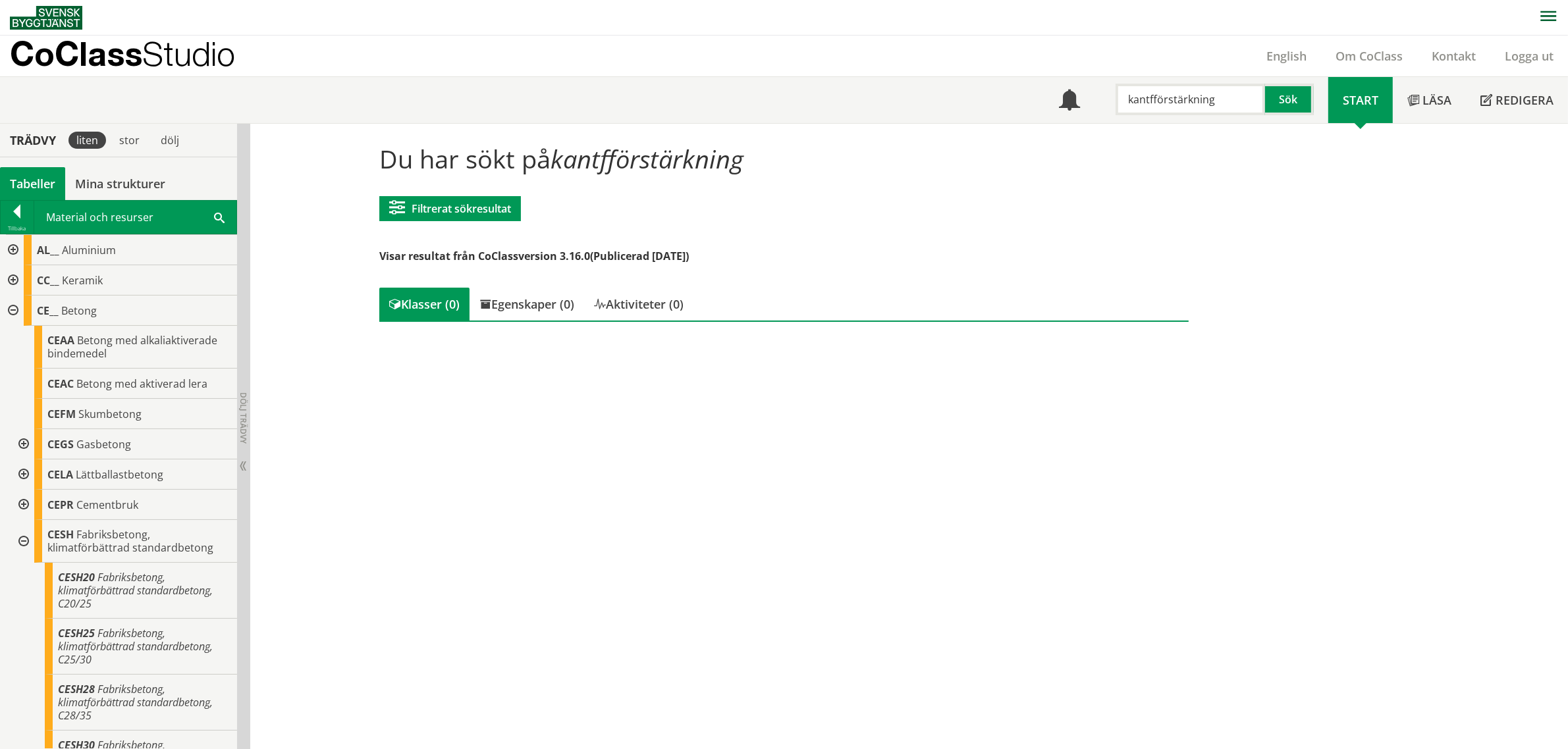
click at [1154, 100] on input "kantfförstärkning" at bounding box center [1190, 100] width 150 height 32
click at [1152, 102] on input "kantfförstärkning" at bounding box center [1190, 100] width 150 height 32
drag, startPoint x: 1044, startPoint y: 97, endPoint x: 953, endPoint y: 98, distance: 91.0
click at [957, 97] on div "Meny kantförstärkning Sök Start" at bounding box center [789, 100] width 1558 height 46
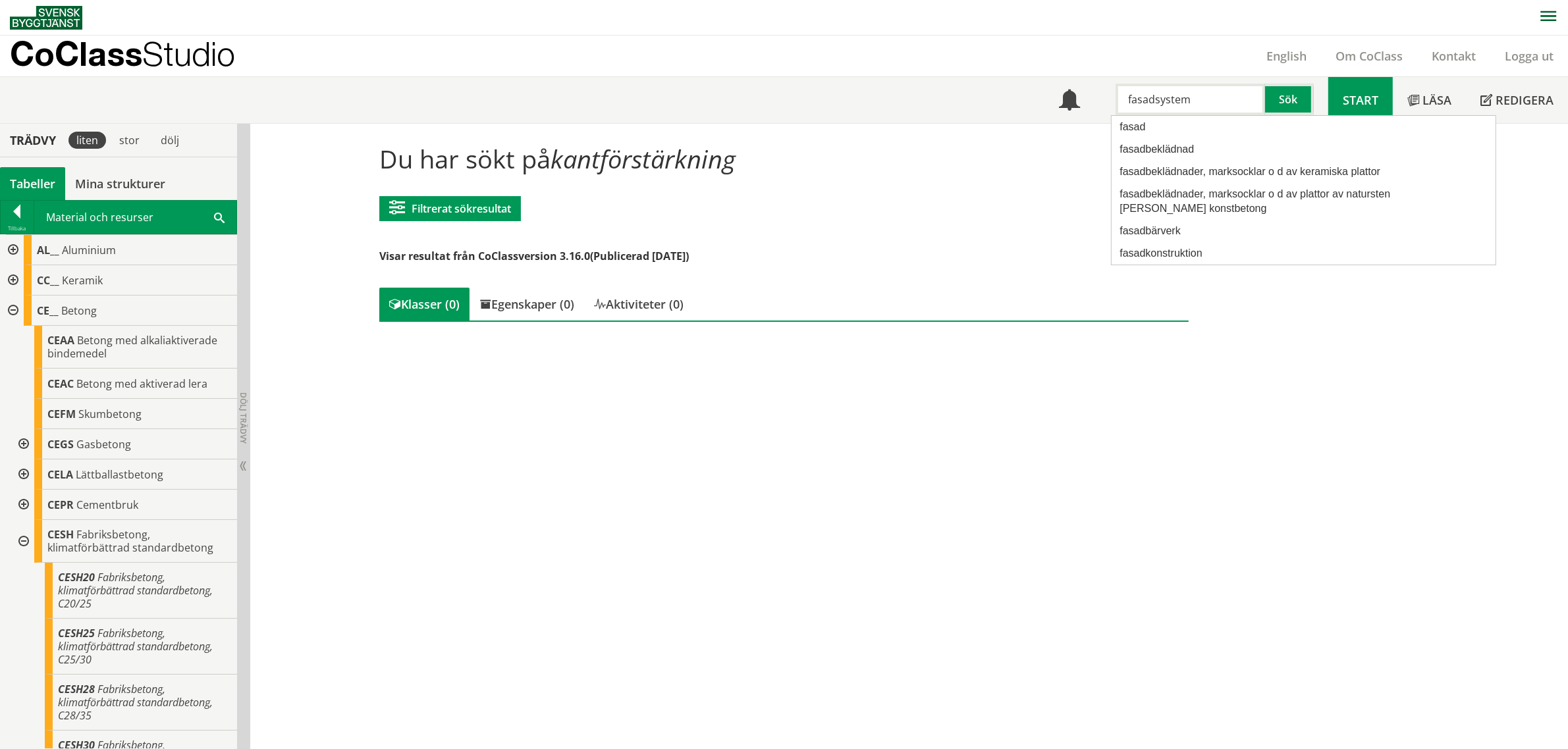
type input "fasadsystem"
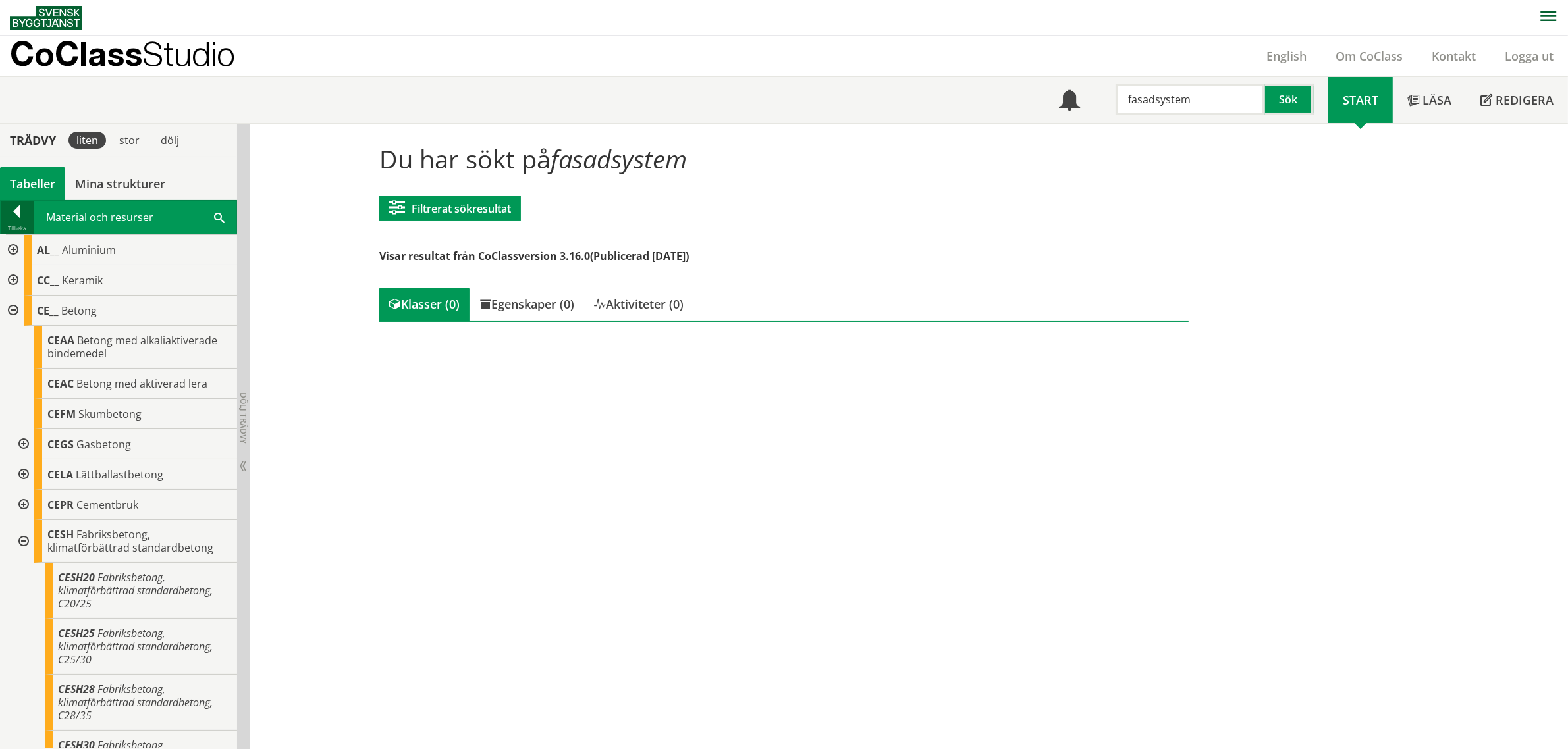
click at [11, 222] on div at bounding box center [17, 214] width 33 height 19
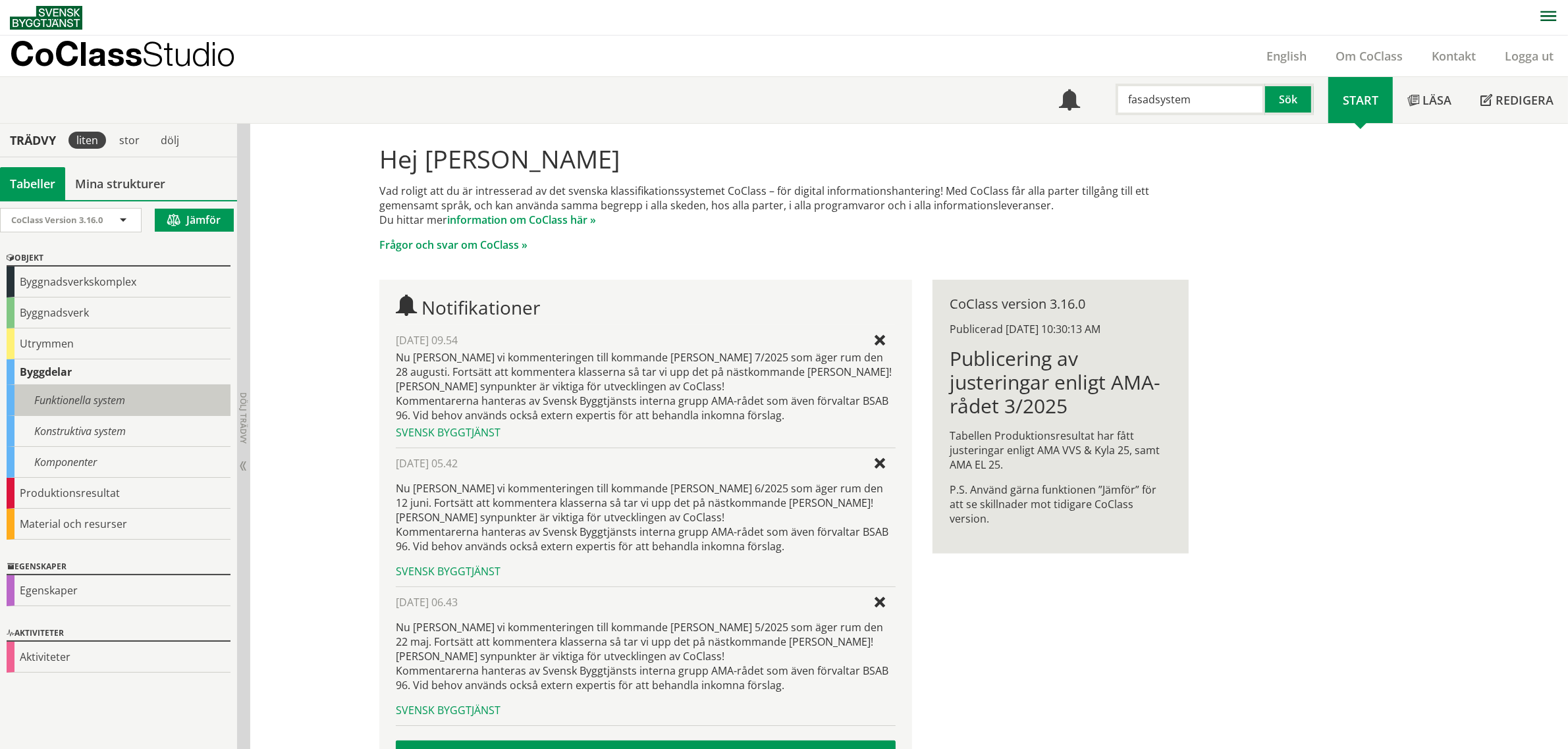
click at [67, 403] on div "Funktionella system" at bounding box center [118, 400] width 224 height 31
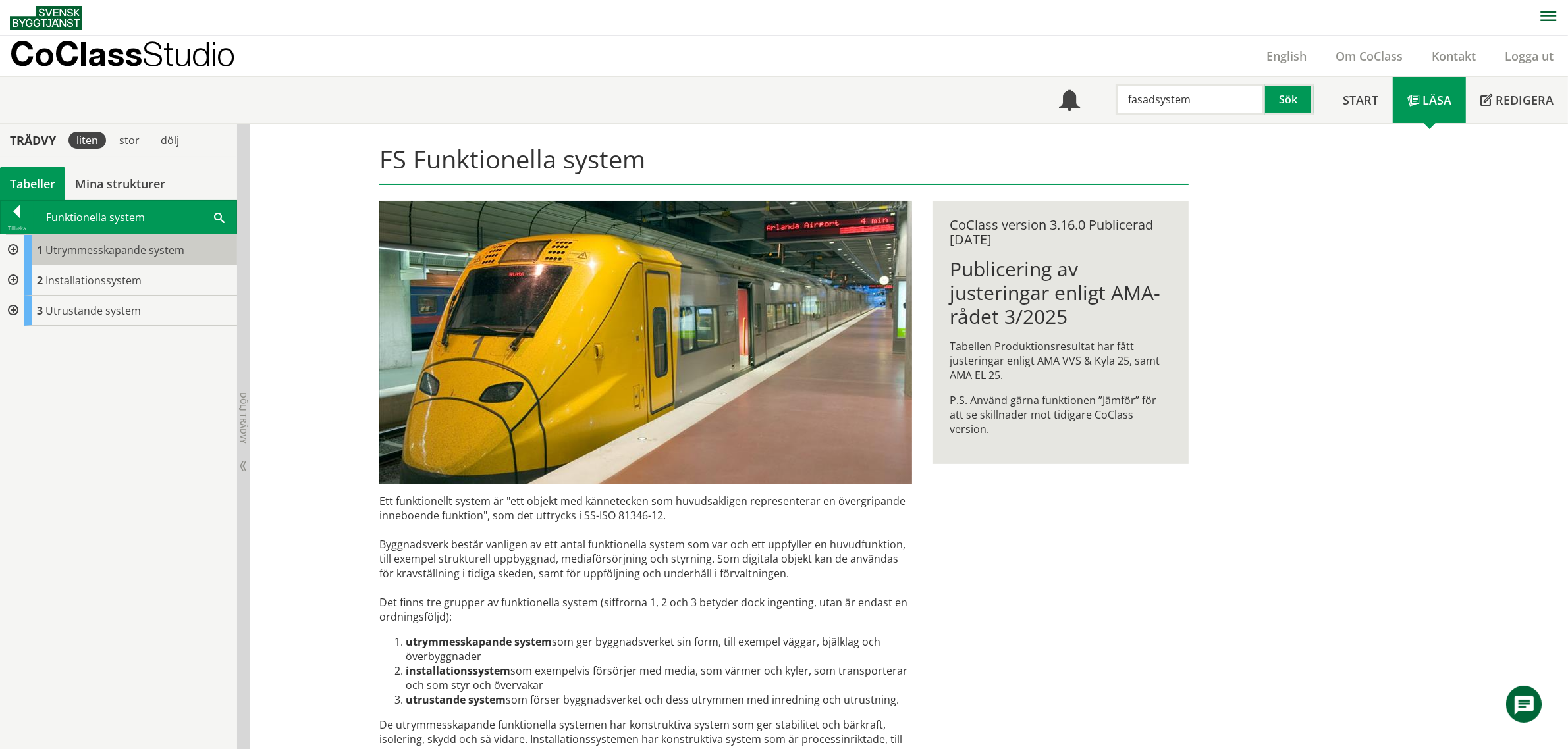
click at [102, 253] on span "Utrymmesskapande system" at bounding box center [114, 250] width 139 height 15
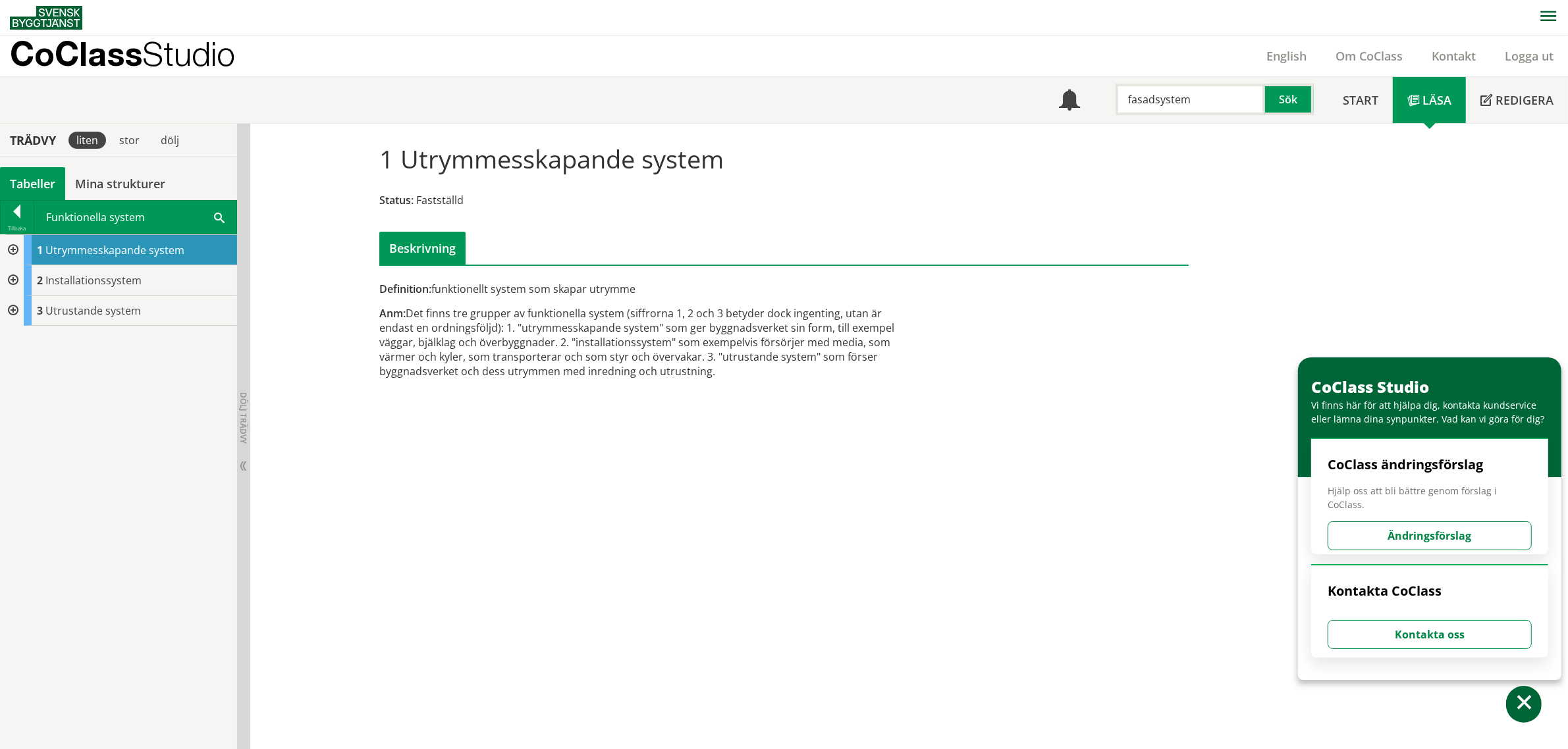
click at [10, 249] on div at bounding box center [12, 250] width 24 height 31
click at [25, 307] on div at bounding box center [23, 311] width 24 height 31
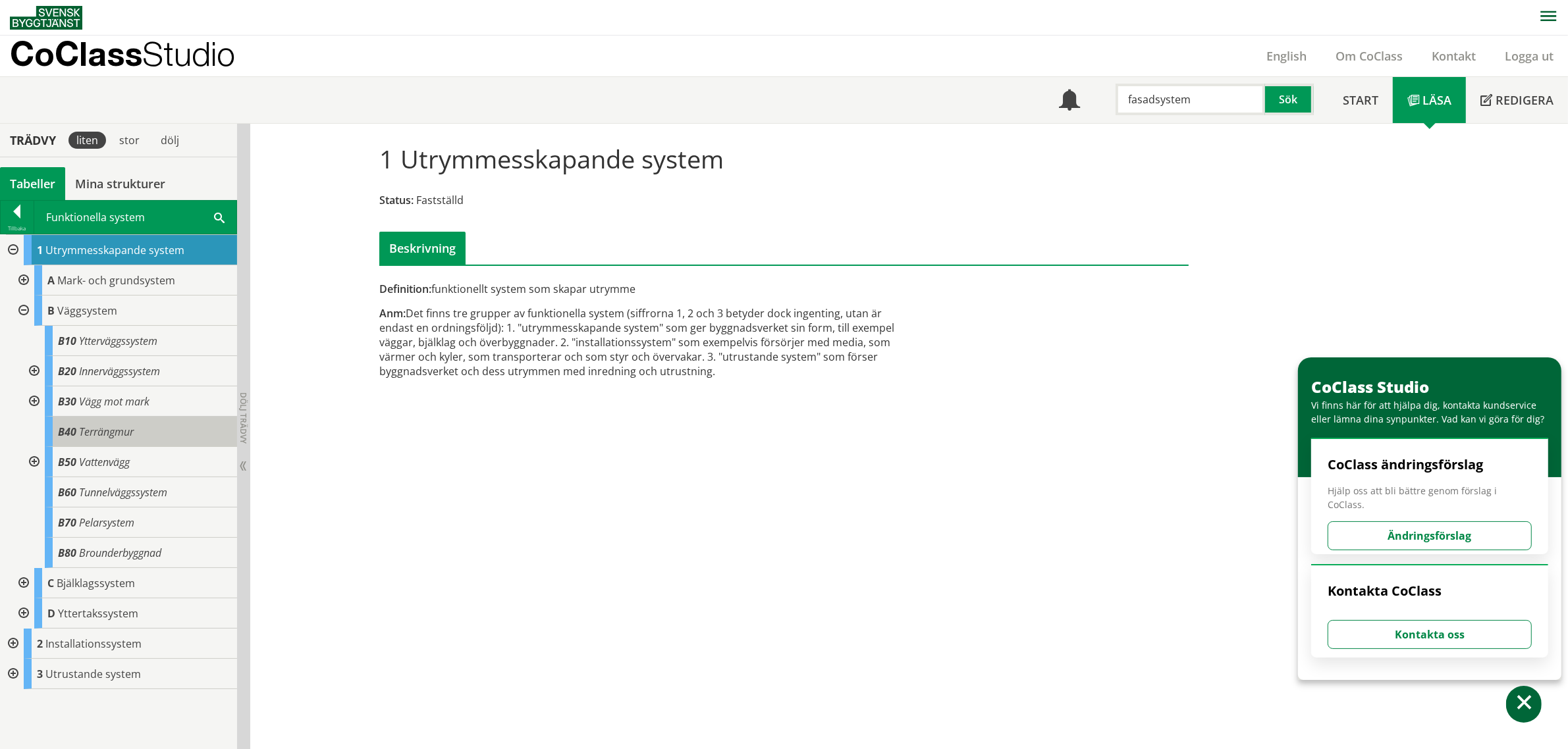
scroll to position [1, 0]
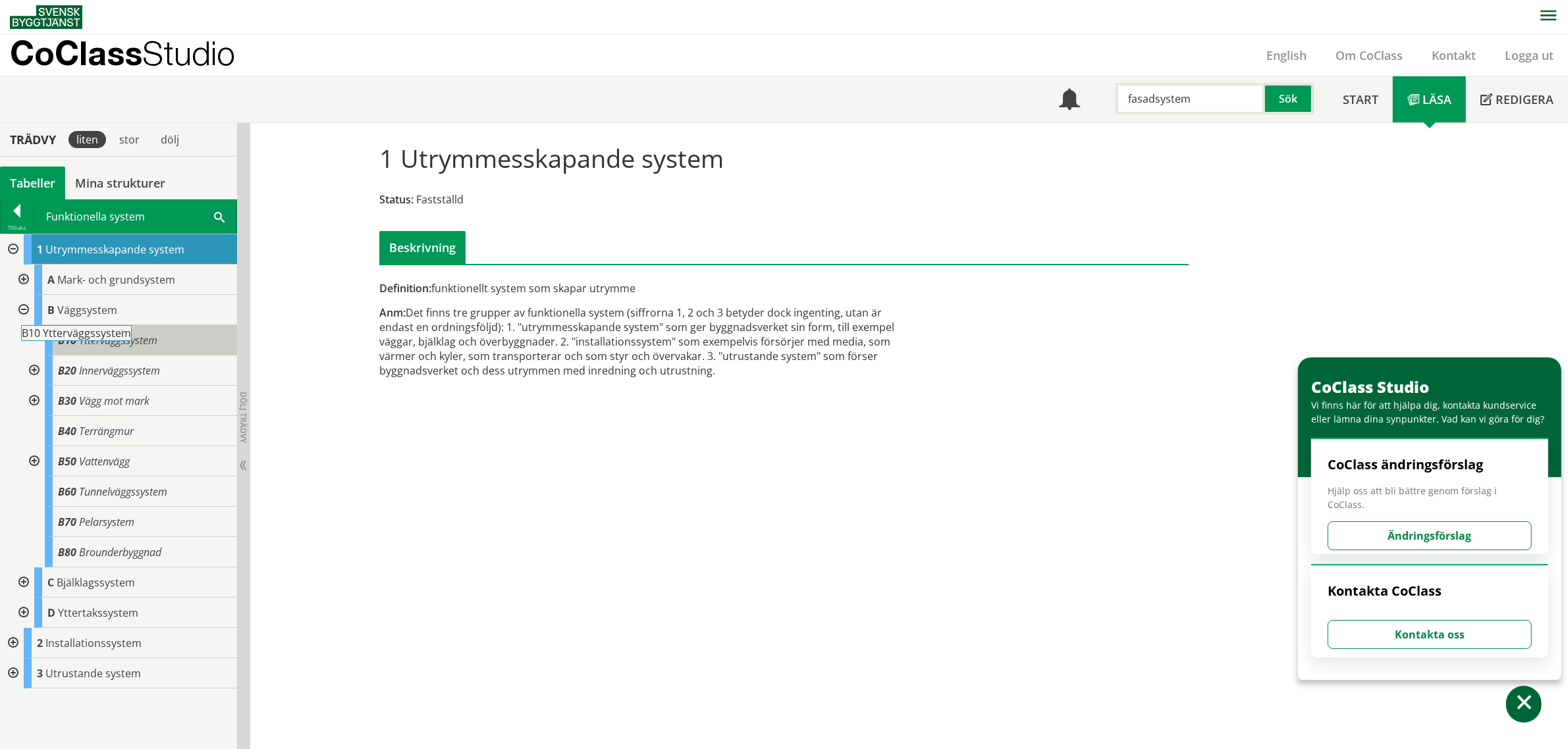
click at [138, 343] on span "Ytterväggssystem" at bounding box center [118, 341] width 78 height 15
click at [132, 348] on span "Ytterväggssystem" at bounding box center [118, 341] width 78 height 15
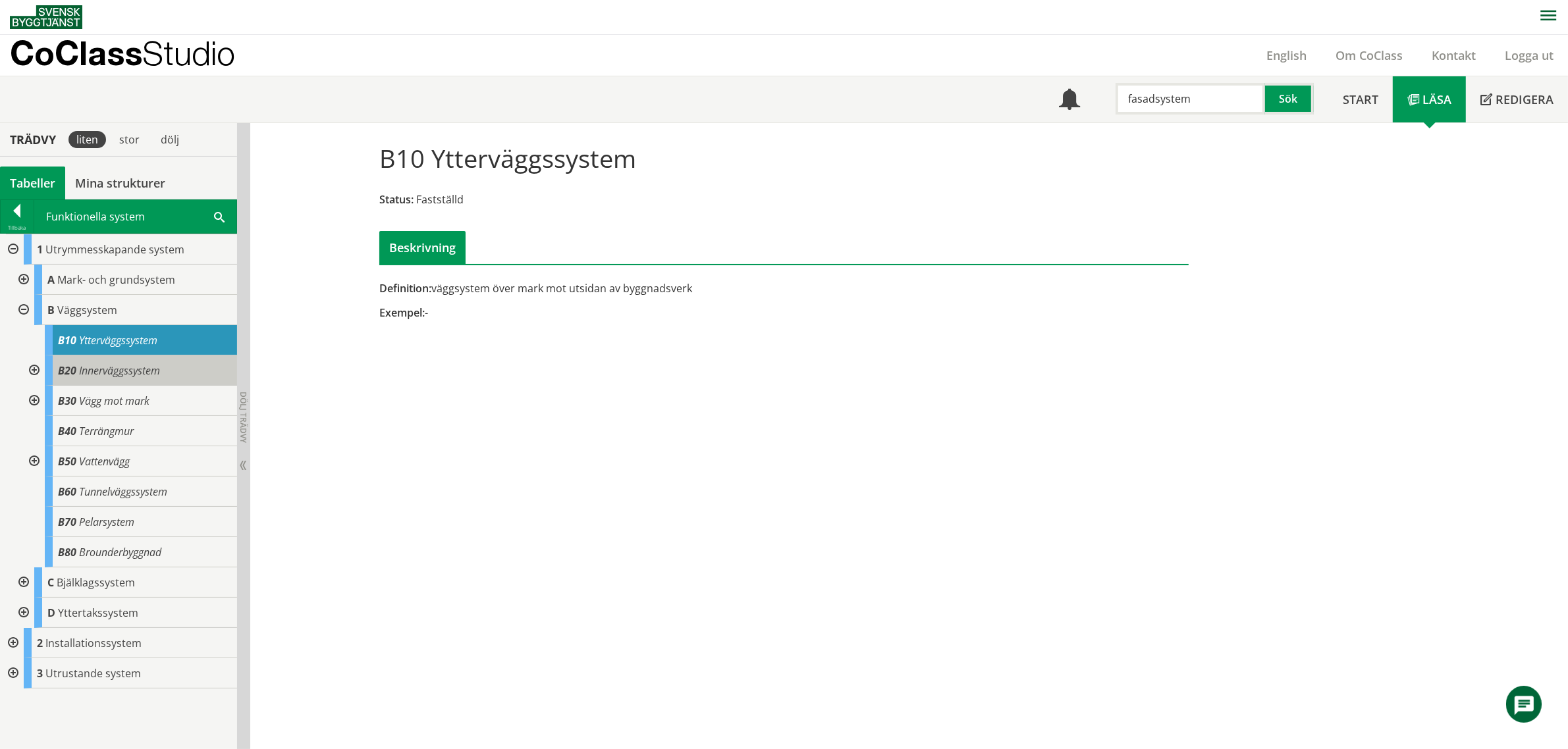
click at [132, 375] on span "Innerväggssystem" at bounding box center [120, 371] width 81 height 15
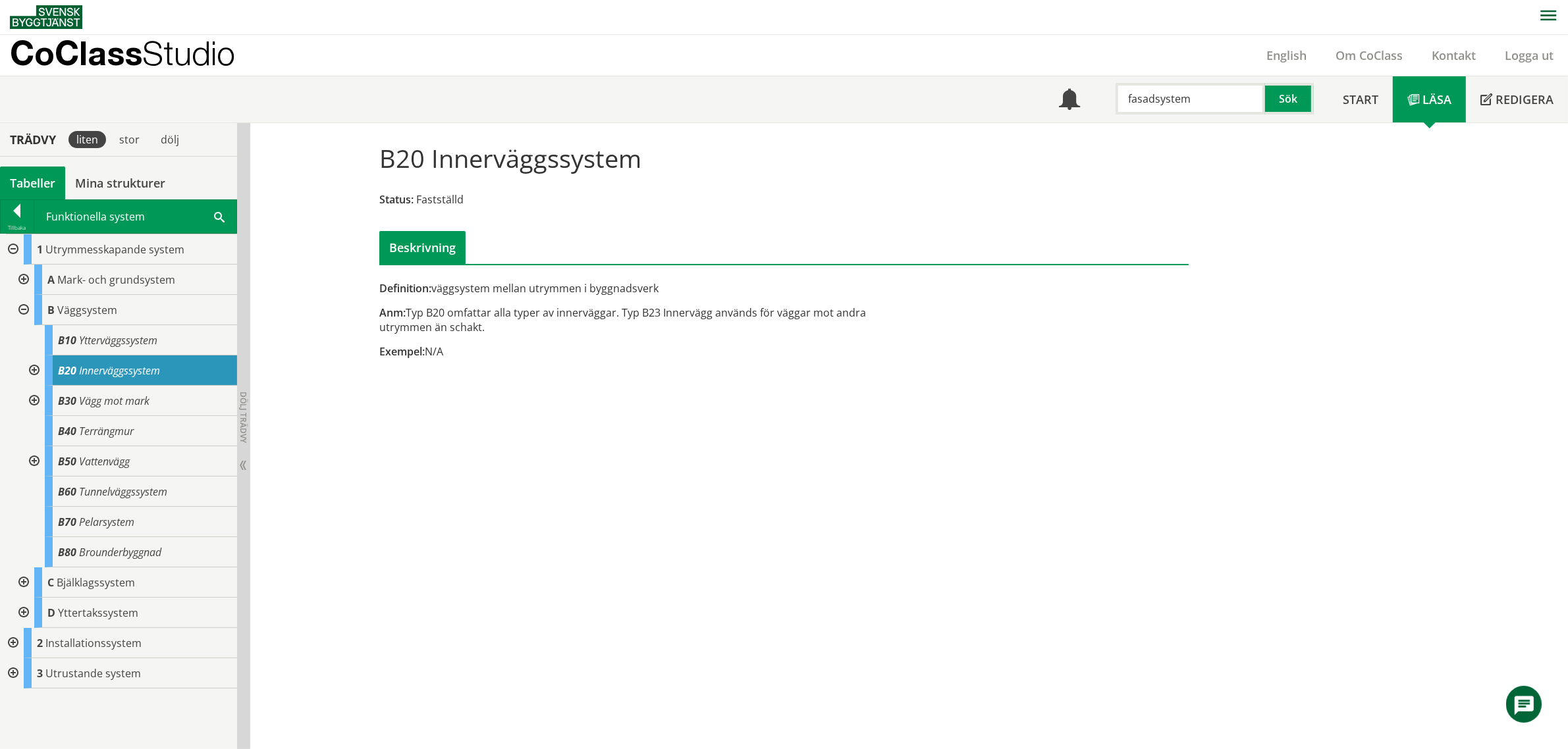
click at [34, 369] on div at bounding box center [33, 371] width 24 height 31
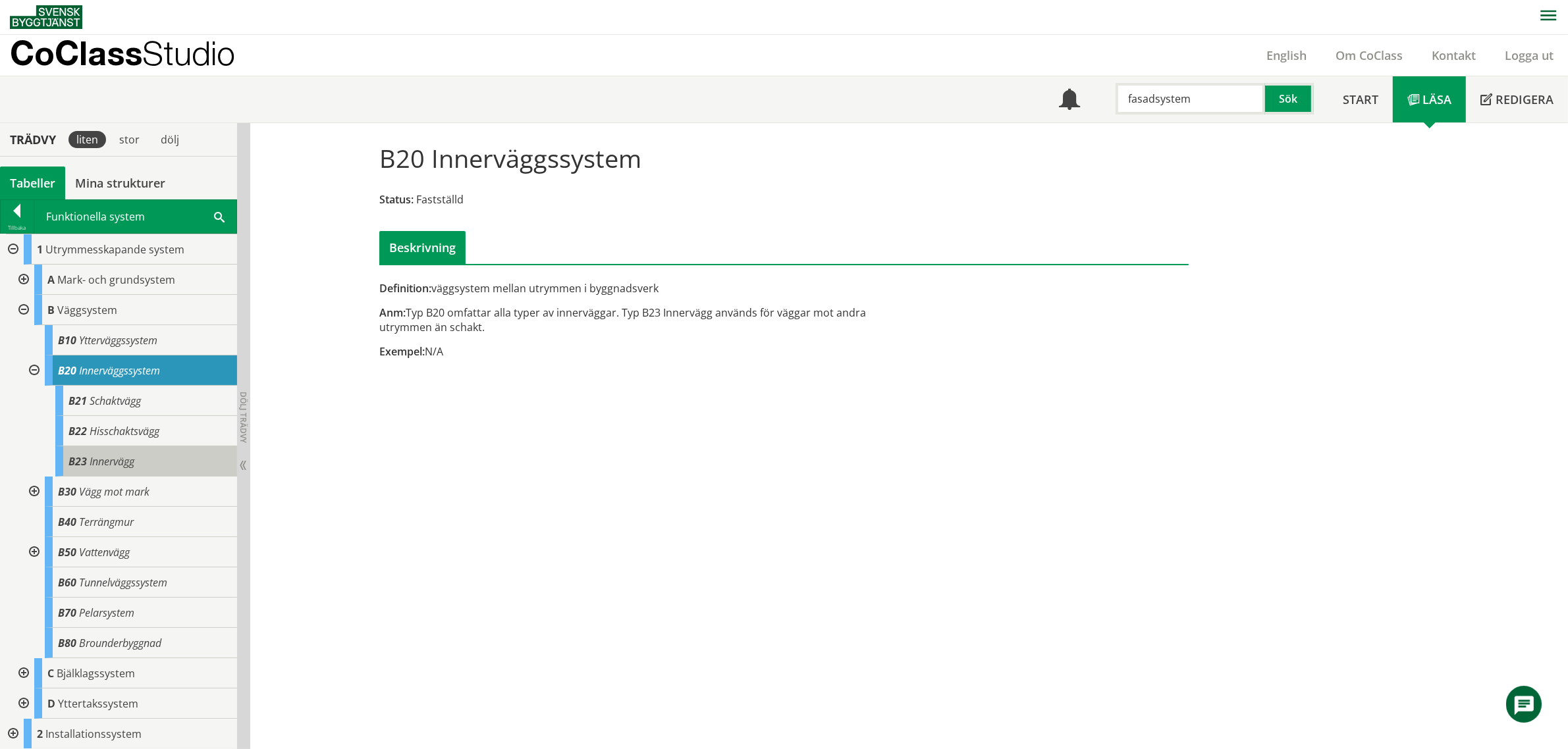
click at [122, 466] on span "Innervägg" at bounding box center [112, 462] width 45 height 15
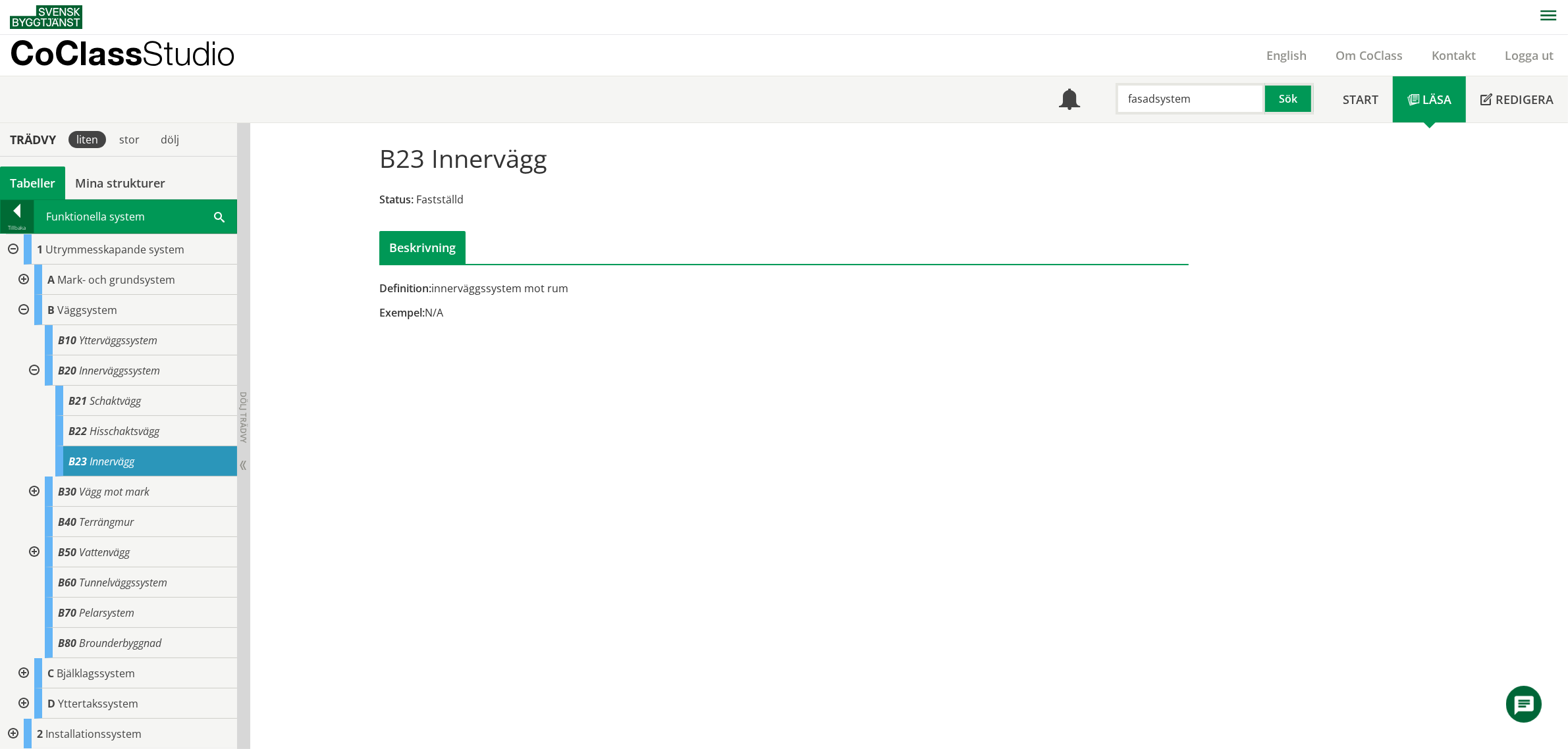
click at [11, 219] on div at bounding box center [17, 214] width 33 height 19
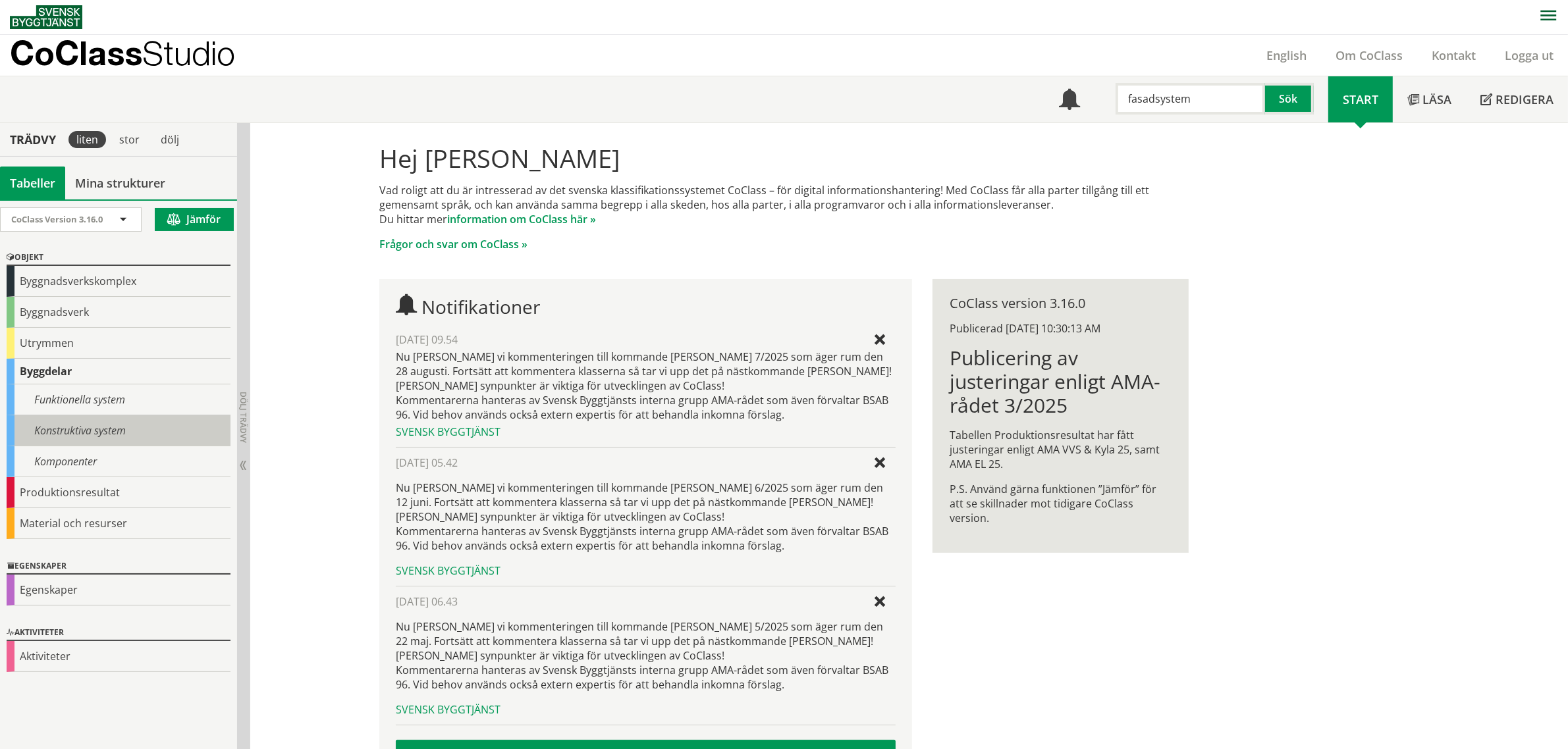
click at [82, 432] on div "Konstruktiva system" at bounding box center [118, 431] width 224 height 31
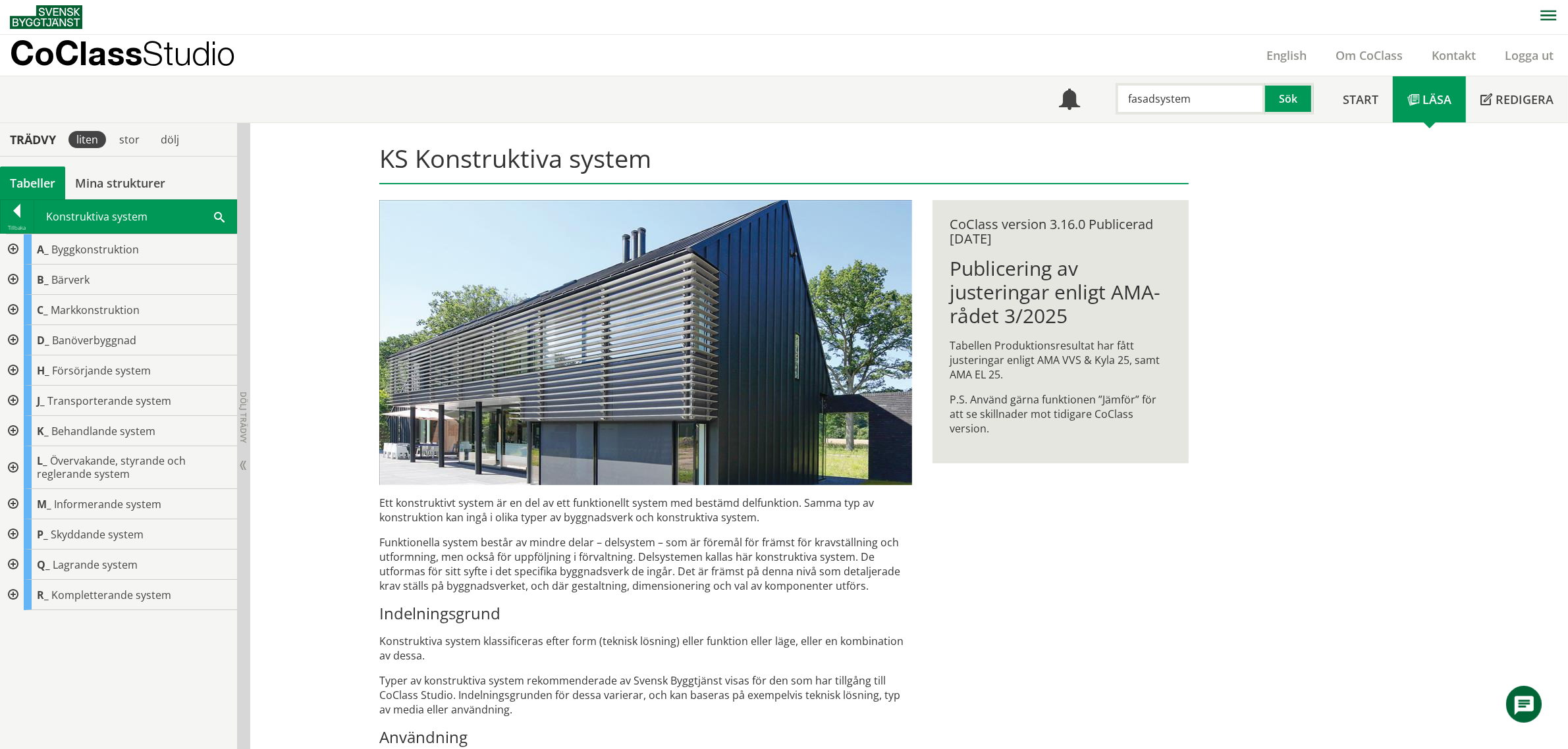
click at [11, 279] on div at bounding box center [12, 280] width 24 height 31
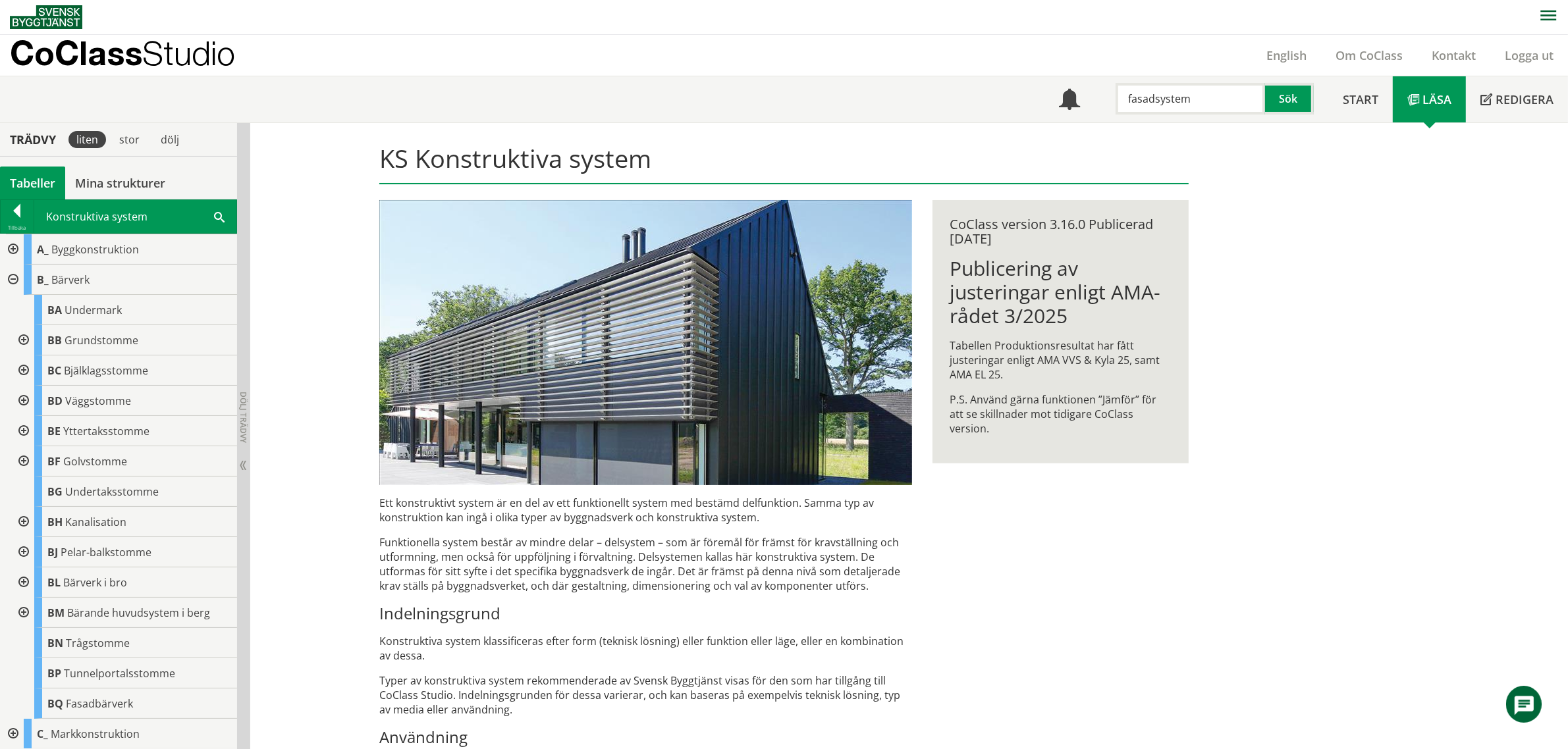
click at [27, 400] on div at bounding box center [23, 401] width 24 height 31
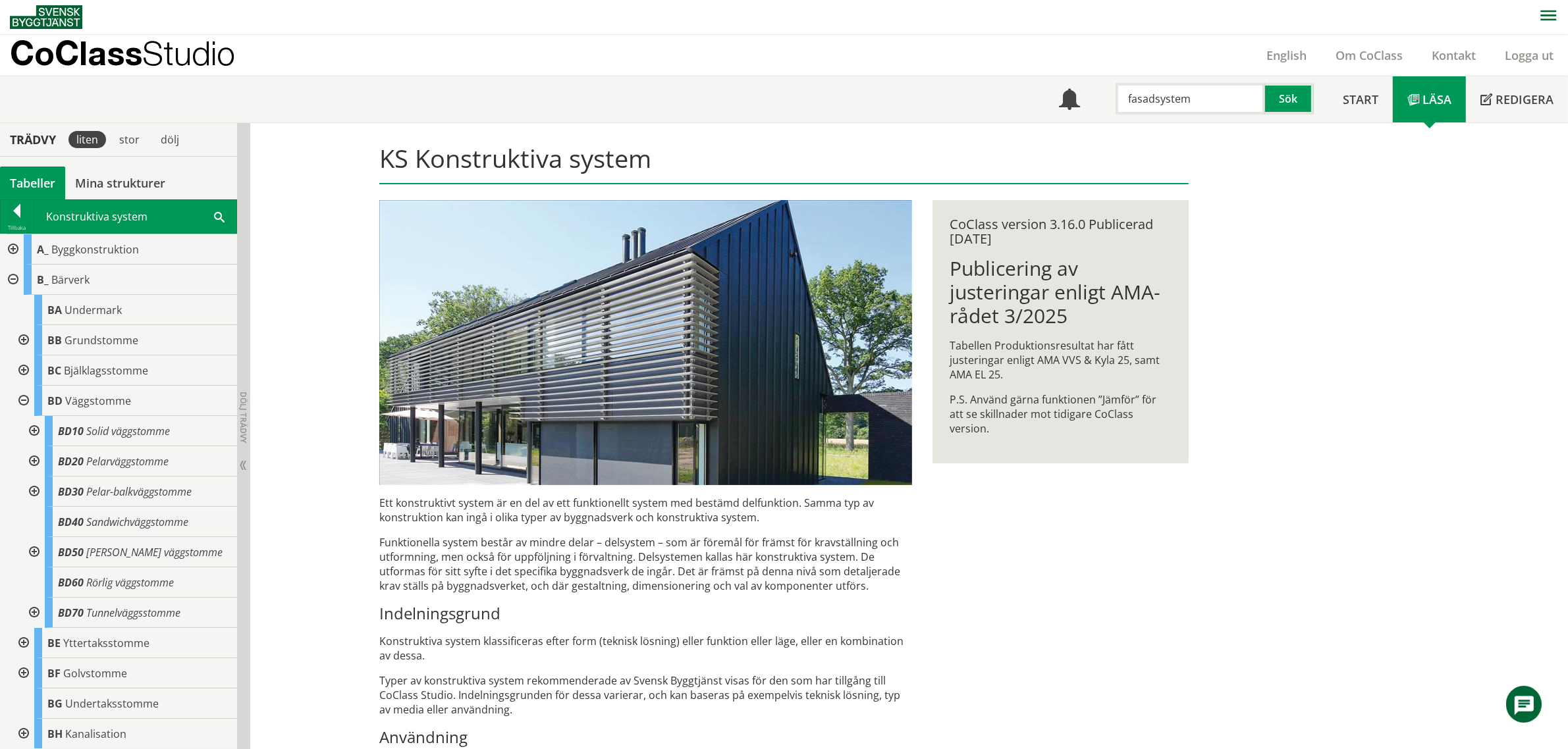
click at [31, 426] on div at bounding box center [33, 432] width 24 height 31
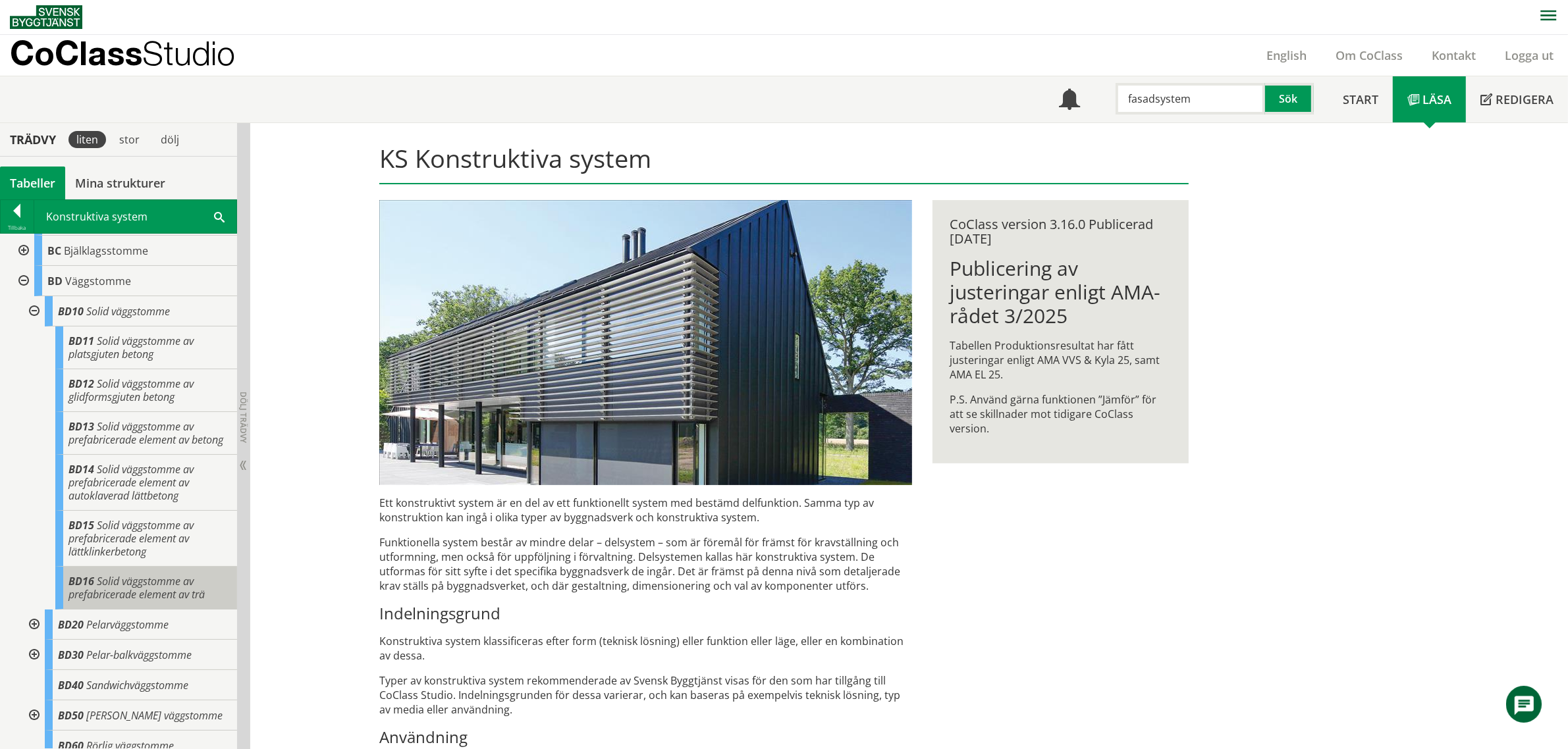
scroll to position [82, 0]
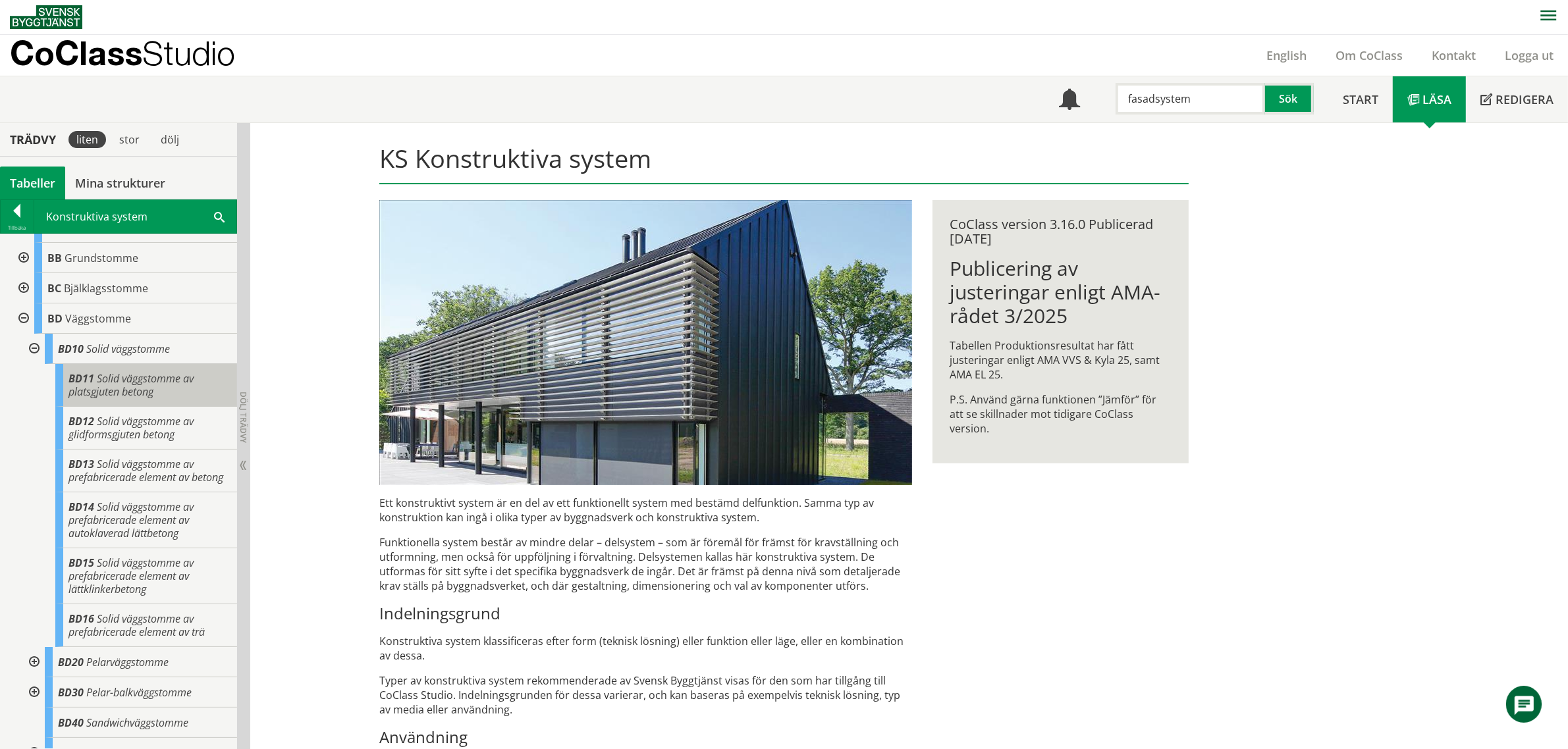
click at [139, 388] on span "Solid väggstomme av platsgjuten betong" at bounding box center [131, 385] width 125 height 28
